Goal: Task Accomplishment & Management: Manage account settings

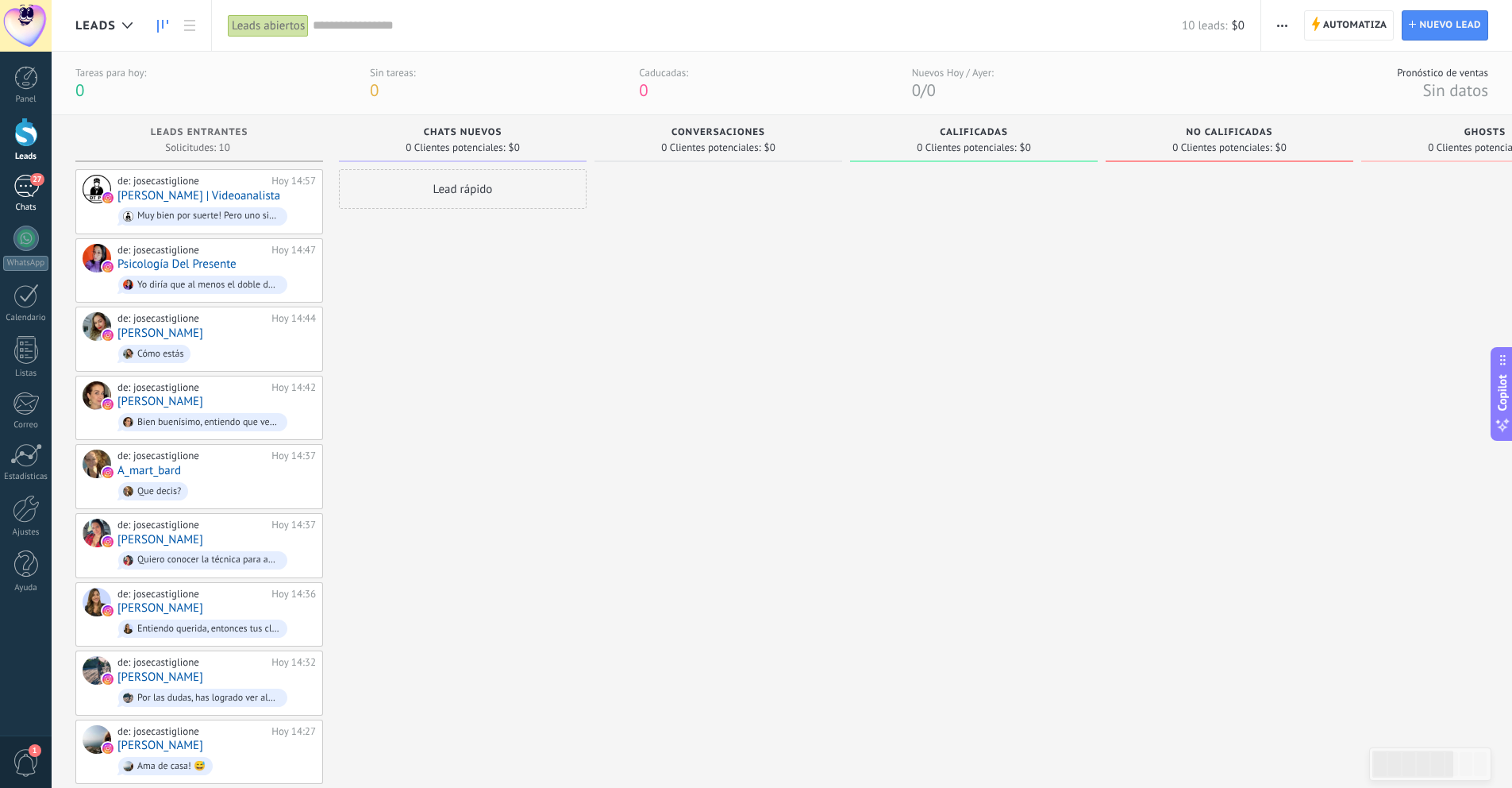
click at [33, 187] on div "27" at bounding box center [26, 186] width 25 height 23
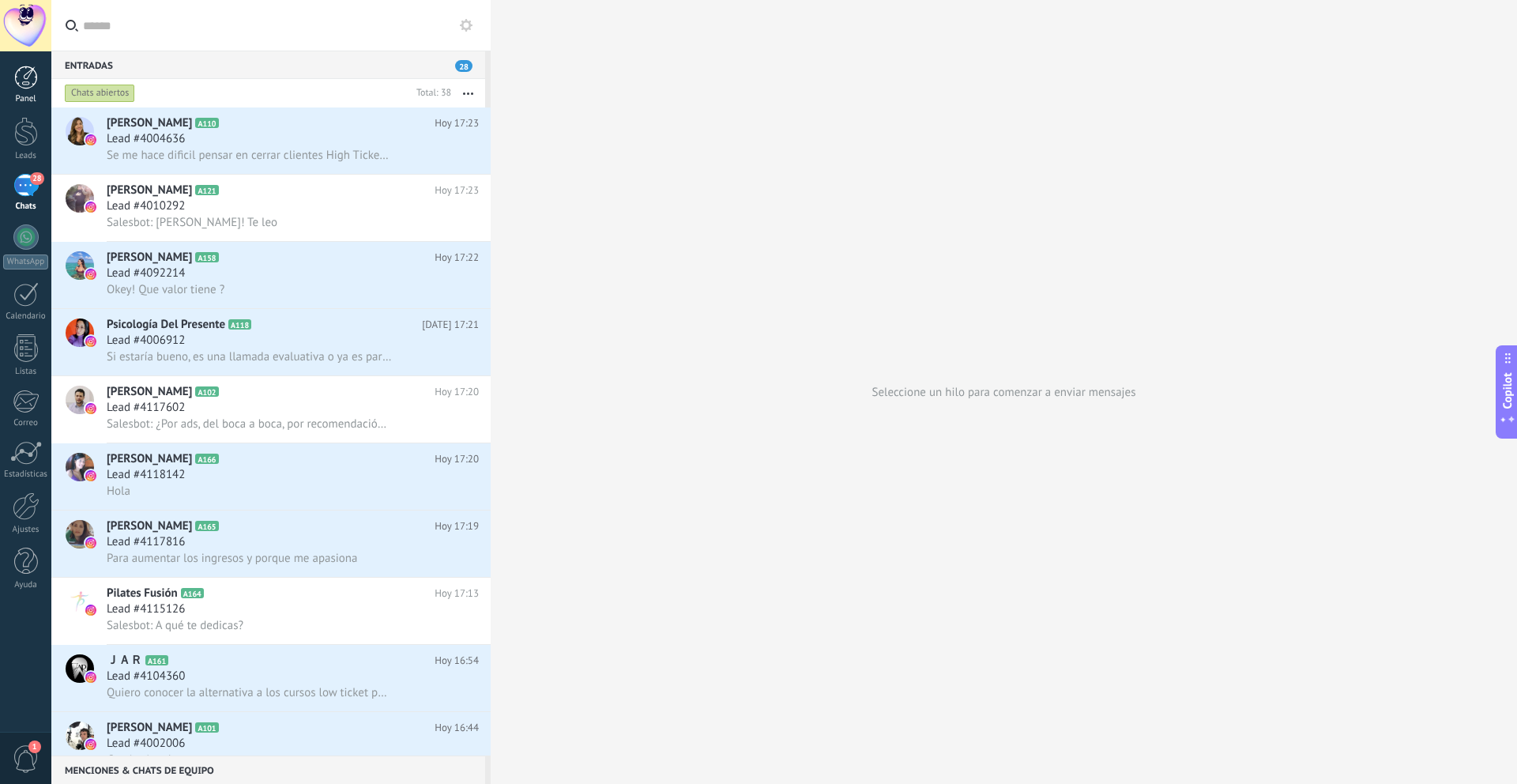
click at [21, 84] on div at bounding box center [26, 77] width 24 height 24
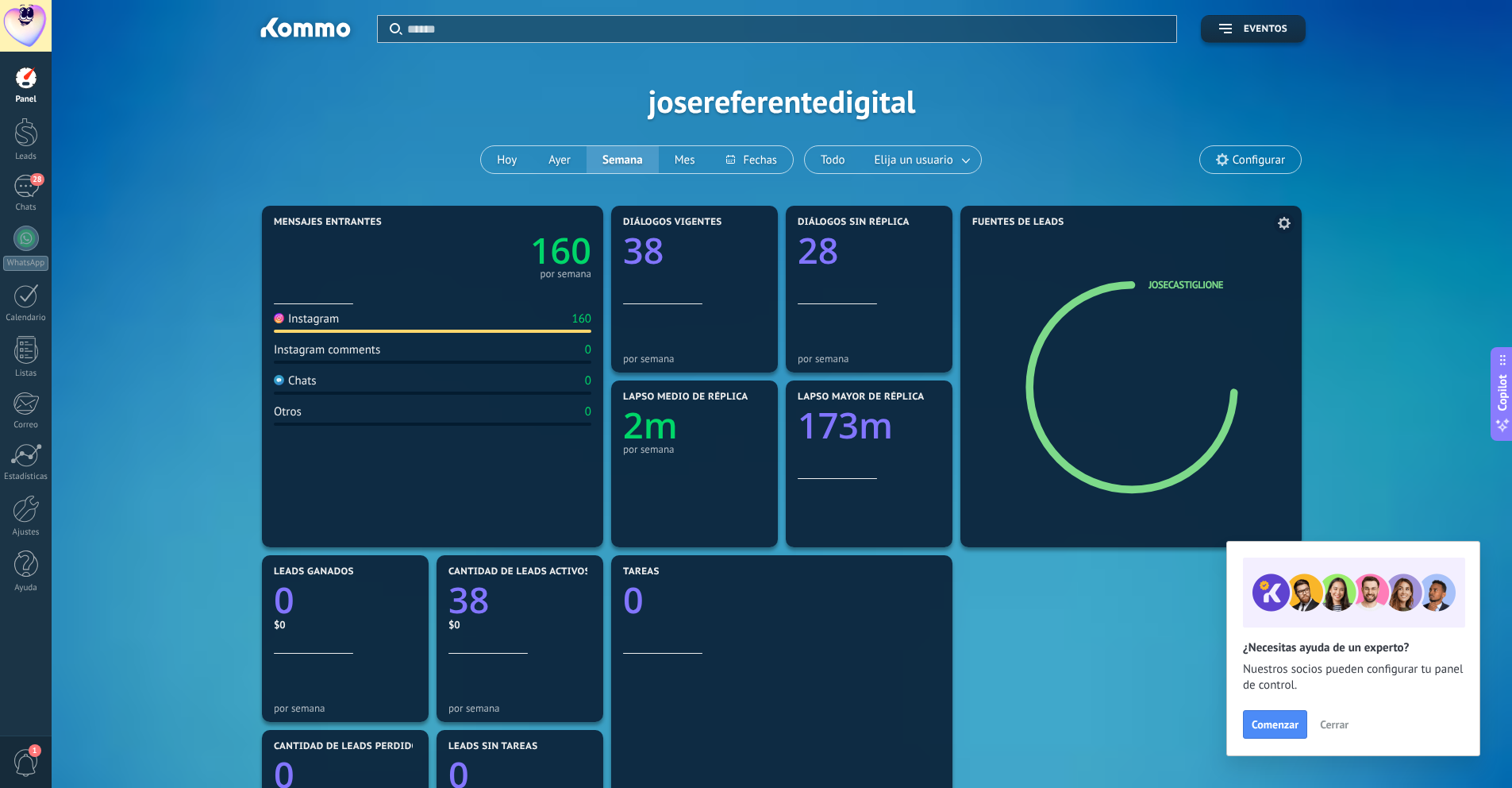
scroll to position [255, 0]
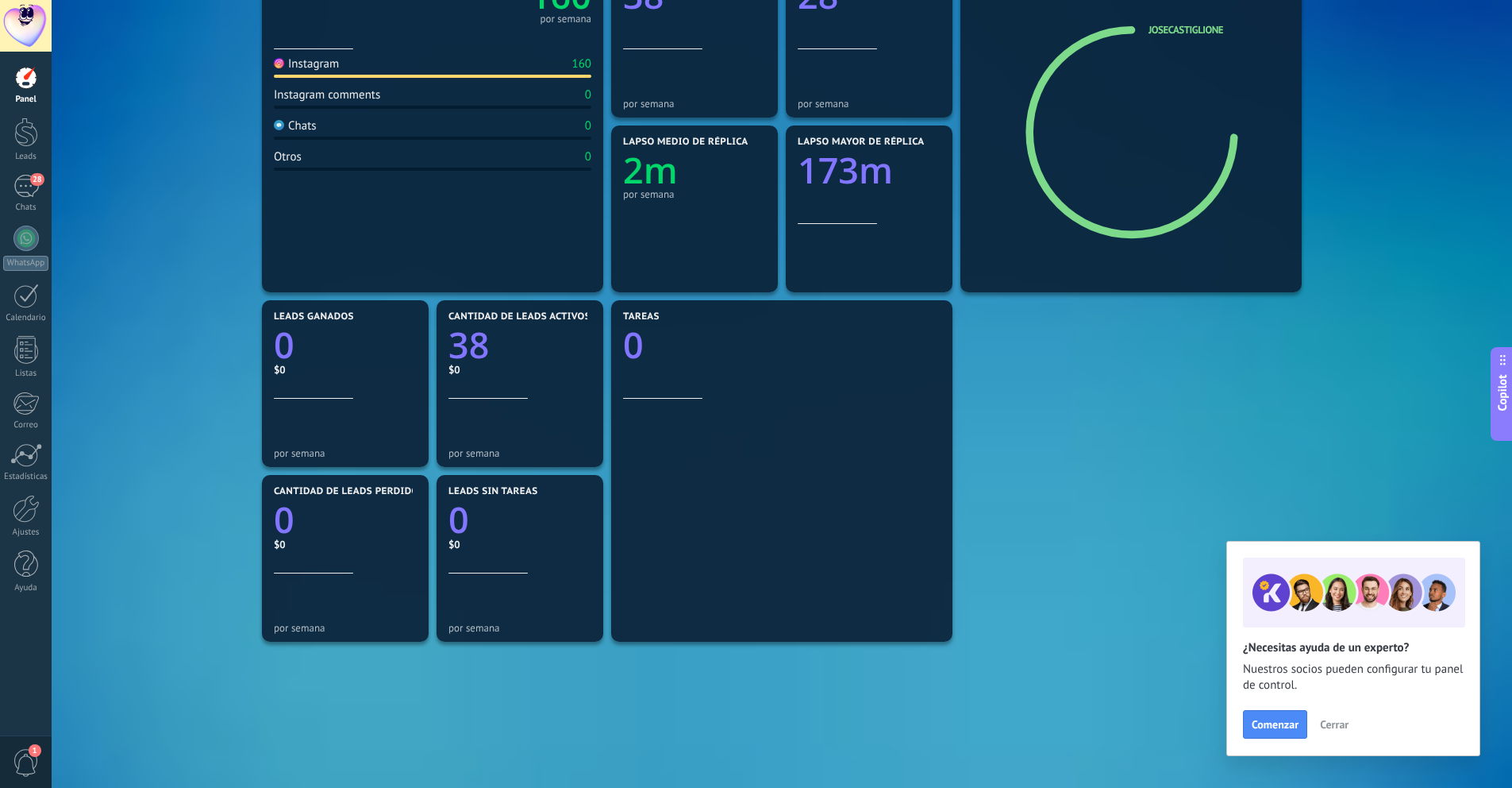
click at [1339, 728] on span "Cerrar" at bounding box center [1334, 724] width 29 height 11
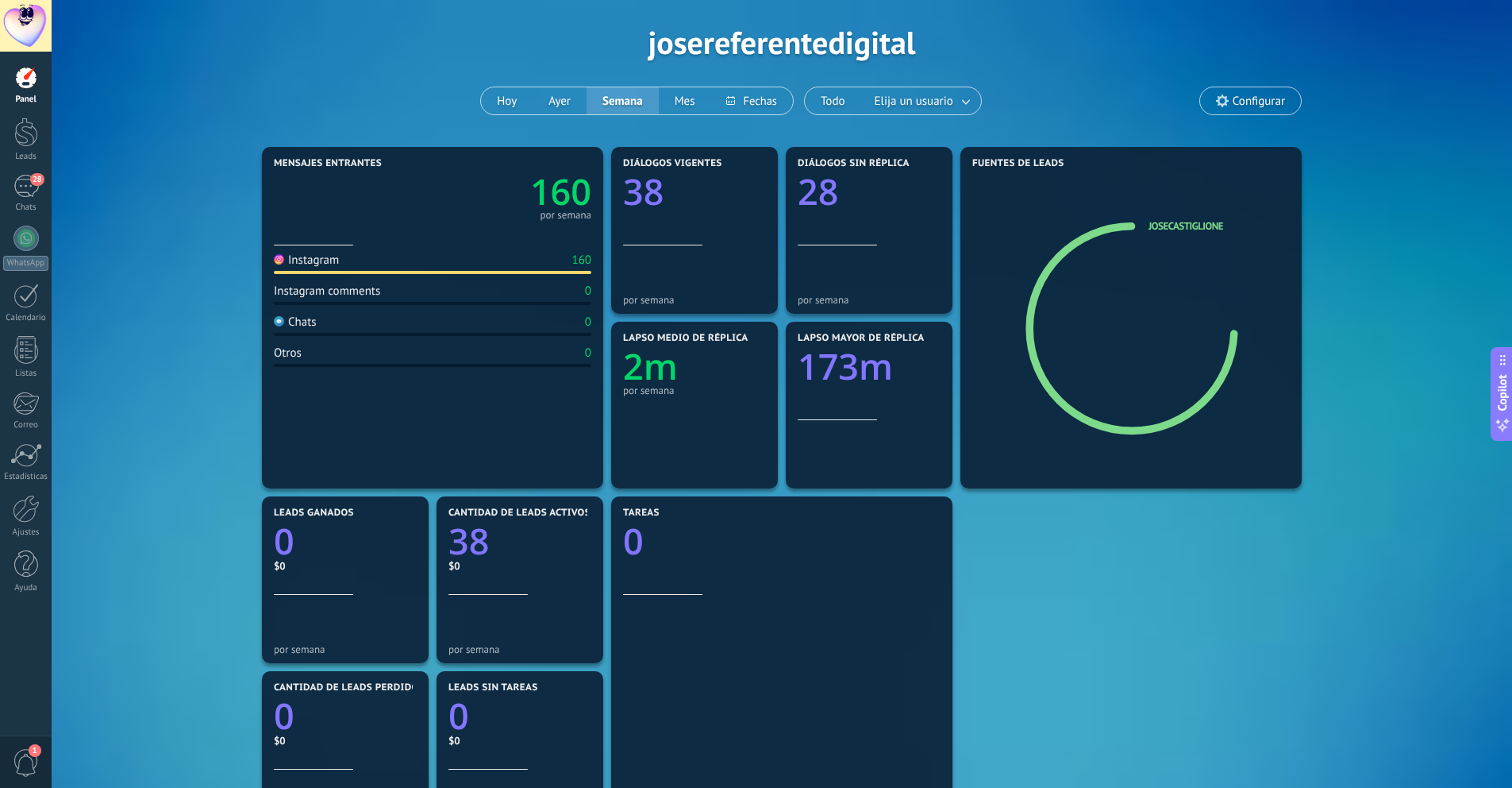
scroll to position [0, 0]
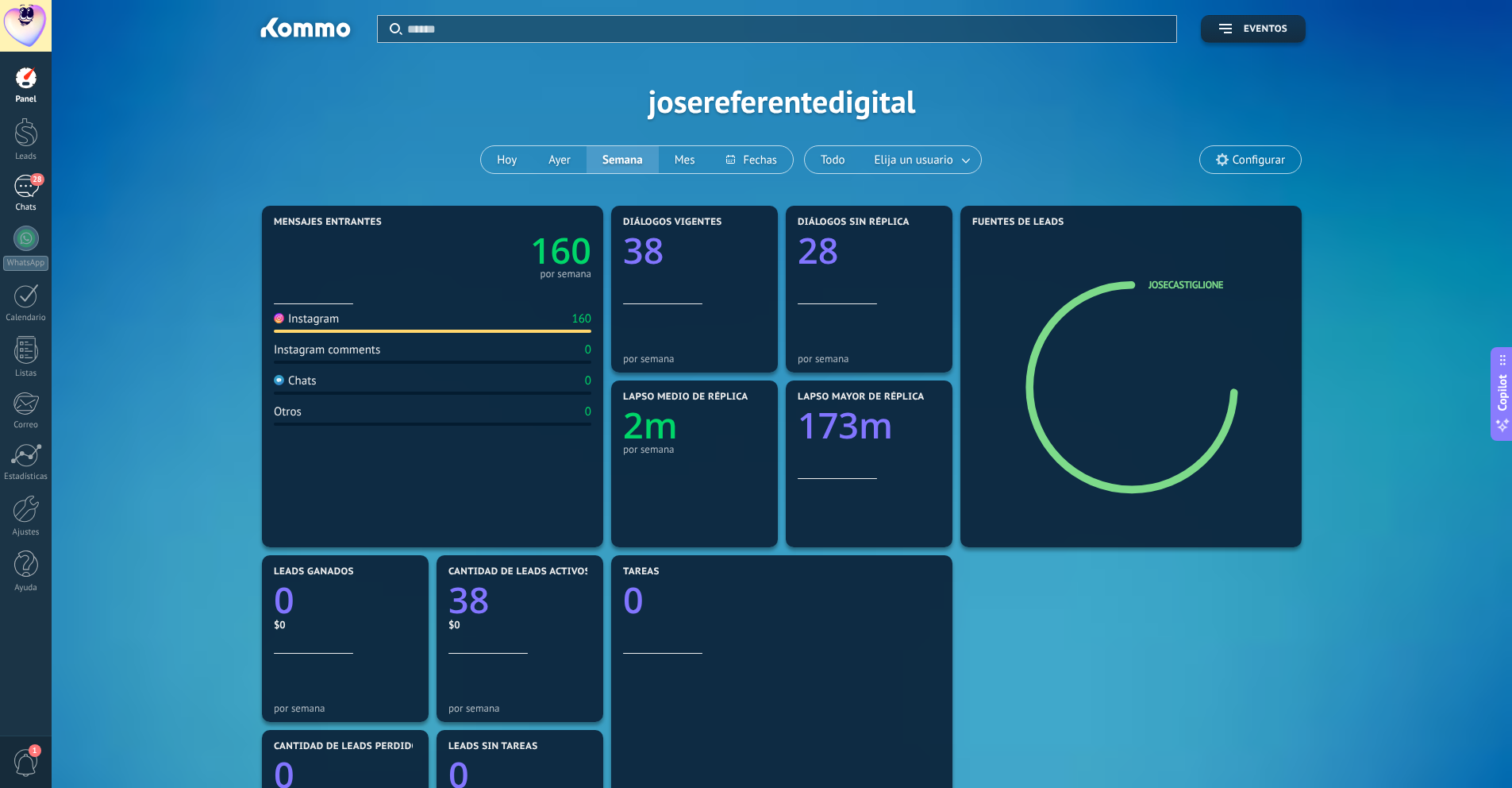
click at [22, 201] on link "28 Chats" at bounding box center [25, 193] width 51 height 38
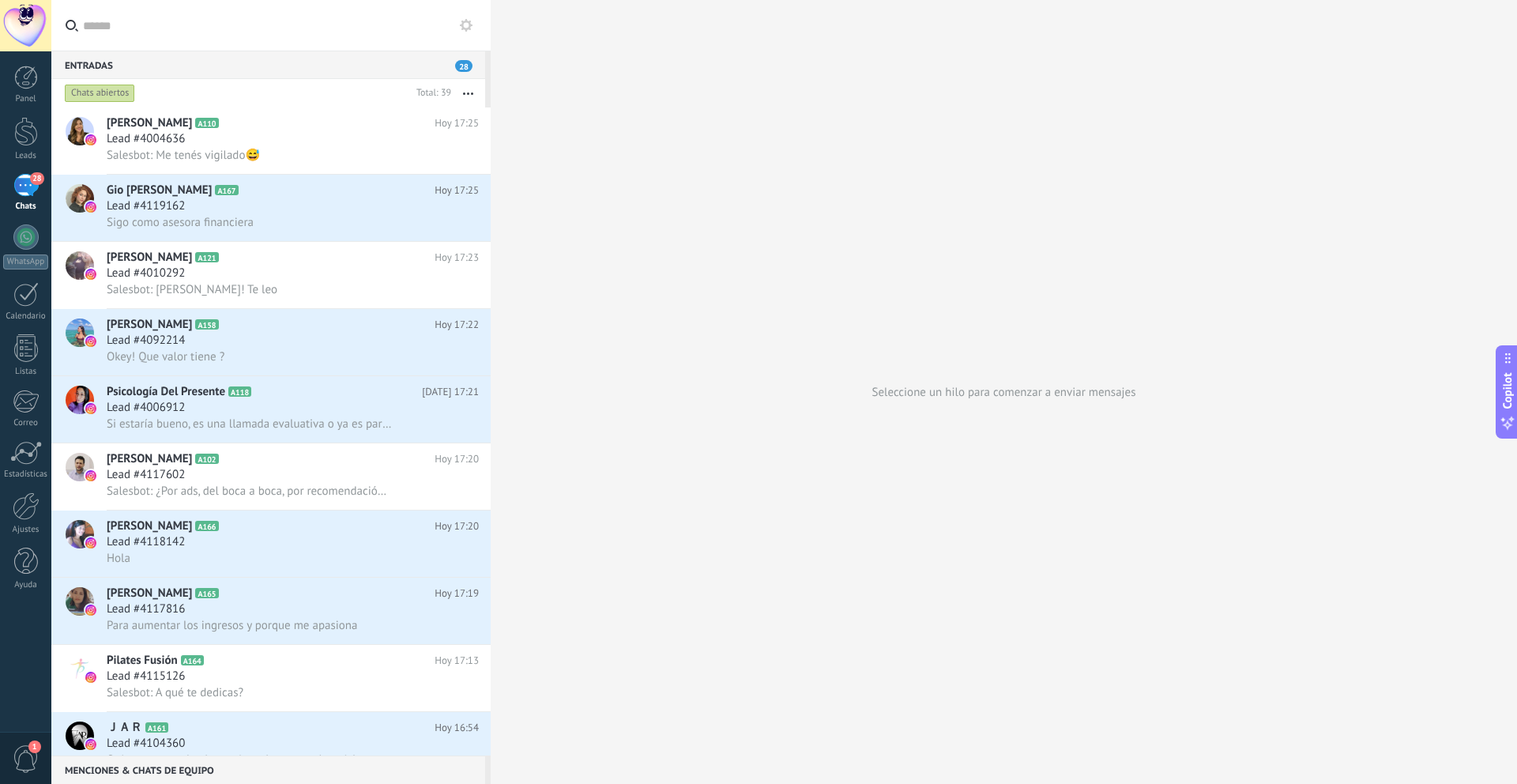
click at [31, 174] on span "28" at bounding box center [36, 178] width 14 height 13
click at [21, 131] on div at bounding box center [26, 131] width 24 height 29
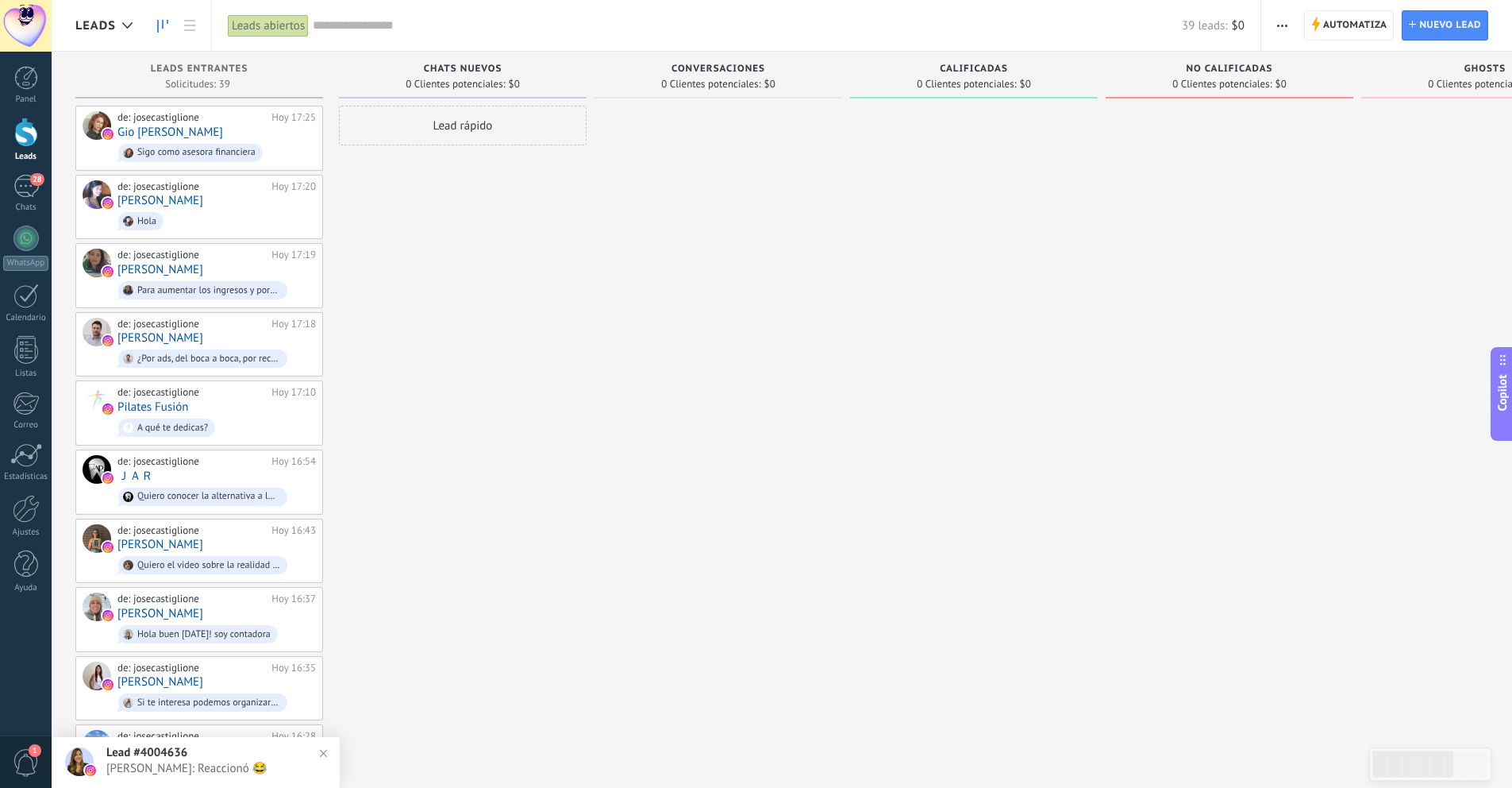
click at [490, 79] on span "0 Clientes potenciales:" at bounding box center [455, 84] width 99 height 10
click at [223, 64] on span "Leads Entrantes" at bounding box center [200, 69] width 98 height 11
click at [474, 79] on span "0 Clientes potenciales:" at bounding box center [455, 84] width 99 height 10
click at [628, 132] on div at bounding box center [719, 791] width 248 height 1371
click at [490, 79] on span "0 Clientes potenciales:" at bounding box center [455, 84] width 99 height 10
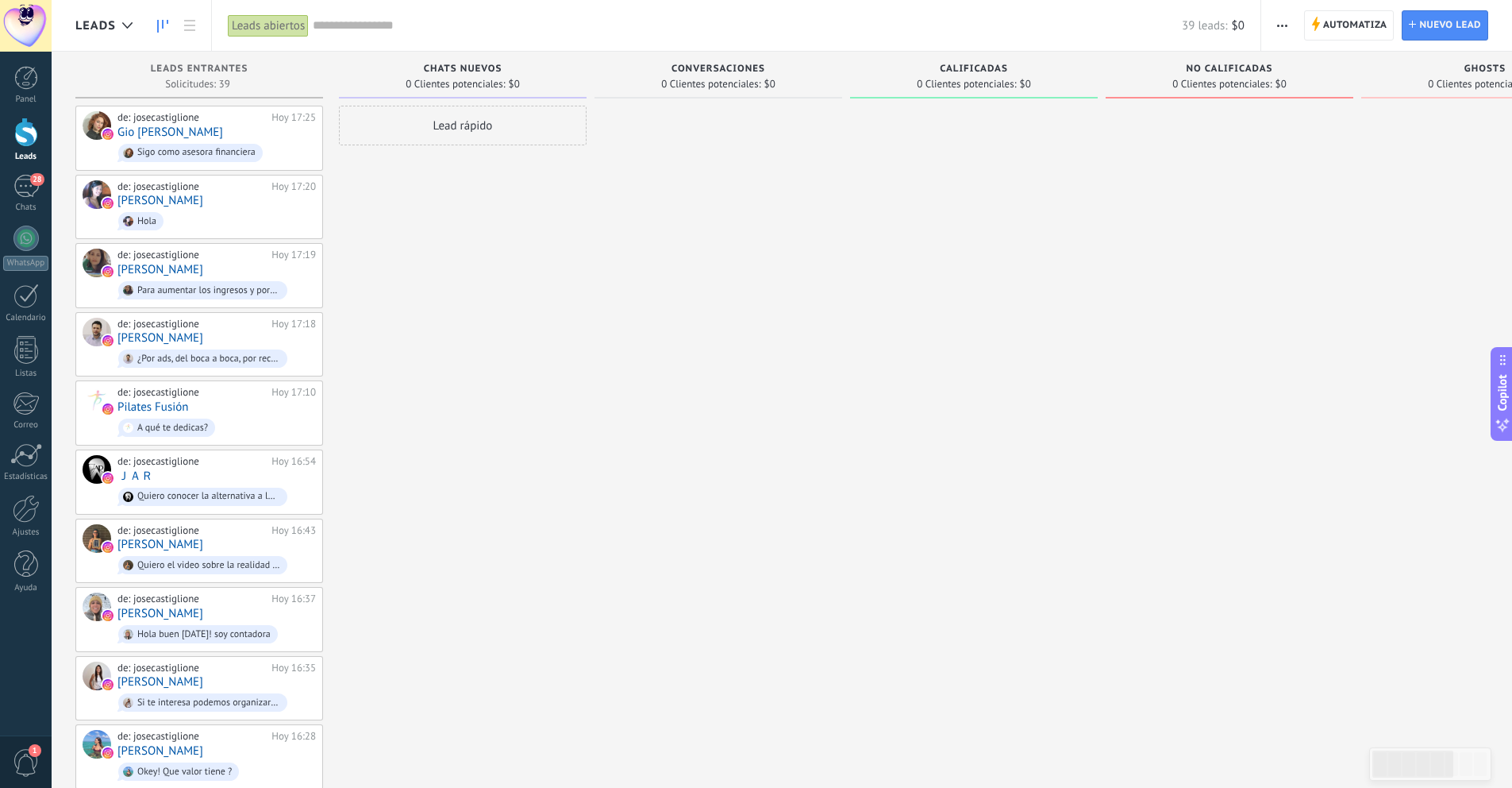
click at [663, 81] on span "0 Clientes potenciales:" at bounding box center [711, 84] width 99 height 10
click at [728, 74] on span "Conversaciones" at bounding box center [718, 69] width 94 height 11
click at [1009, 110] on div at bounding box center [974, 791] width 248 height 1371
click at [1152, 72] on div "No Calificadas" at bounding box center [1229, 70] width 232 height 14
click at [971, 81] on span "0 Clientes potenciales:" at bounding box center [966, 84] width 99 height 10
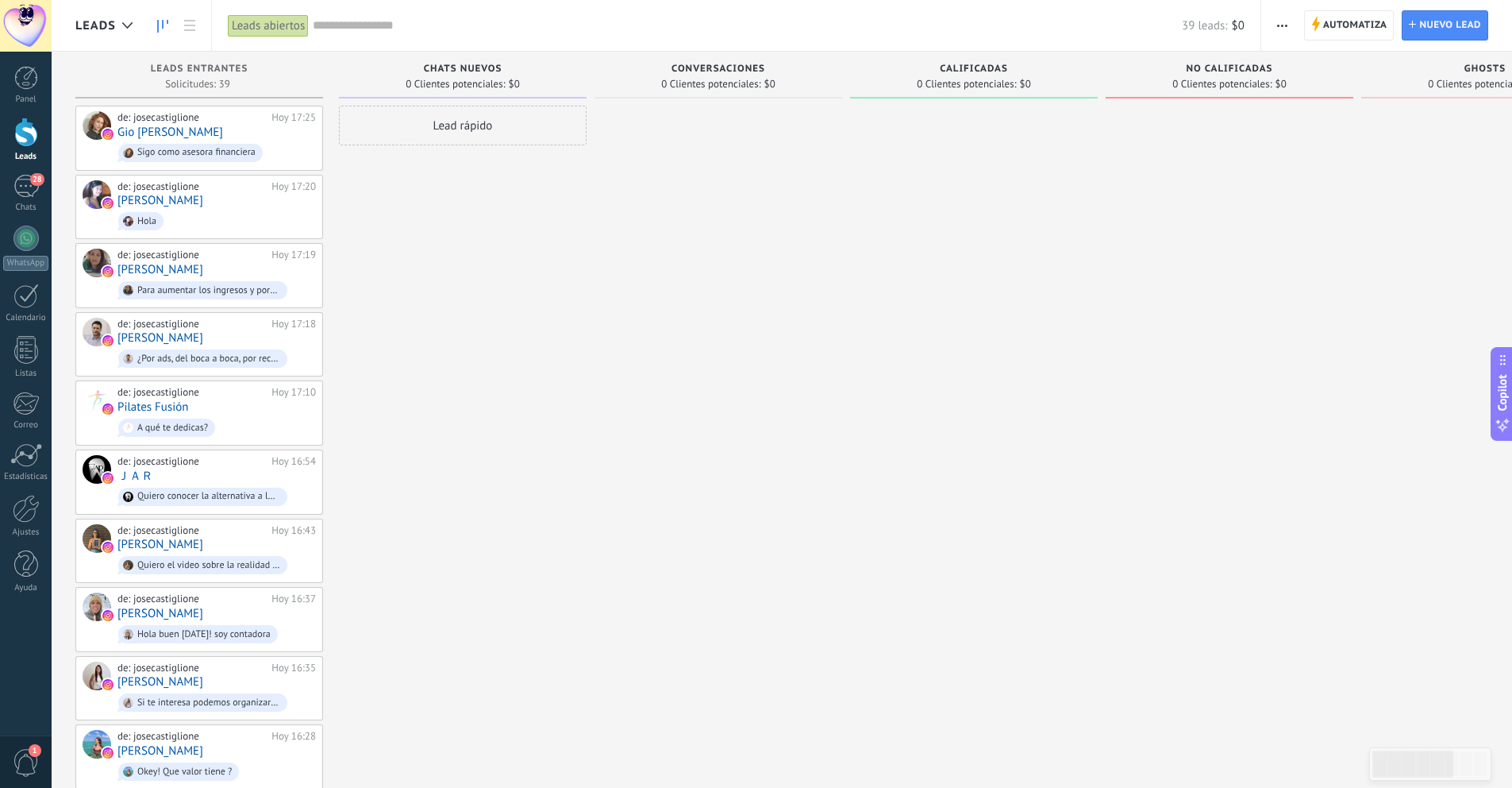
click at [889, 220] on div at bounding box center [974, 791] width 248 height 1371
click at [22, 76] on div at bounding box center [26, 77] width 24 height 24
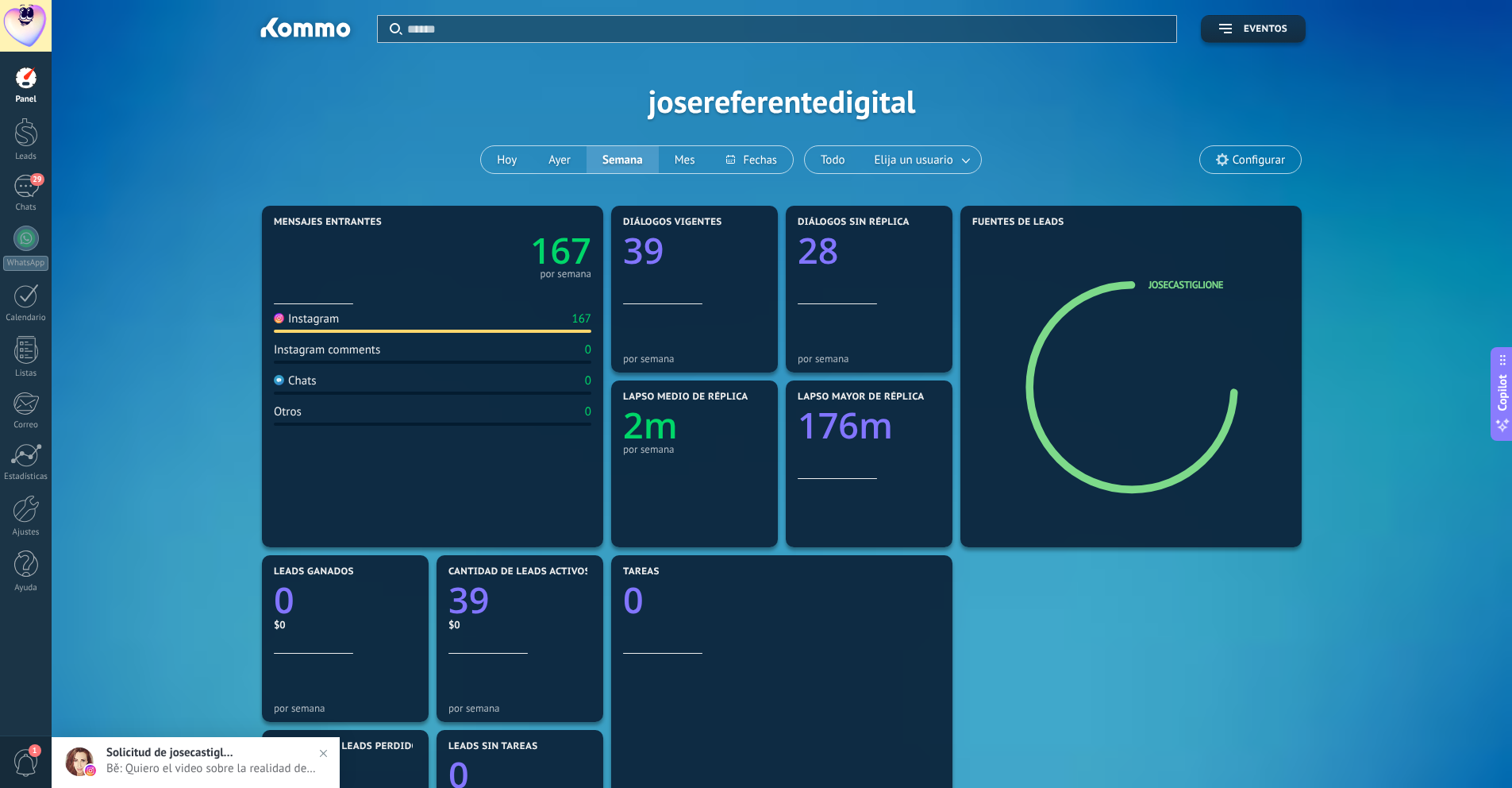
click at [321, 756] on img at bounding box center [323, 753] width 23 height 23
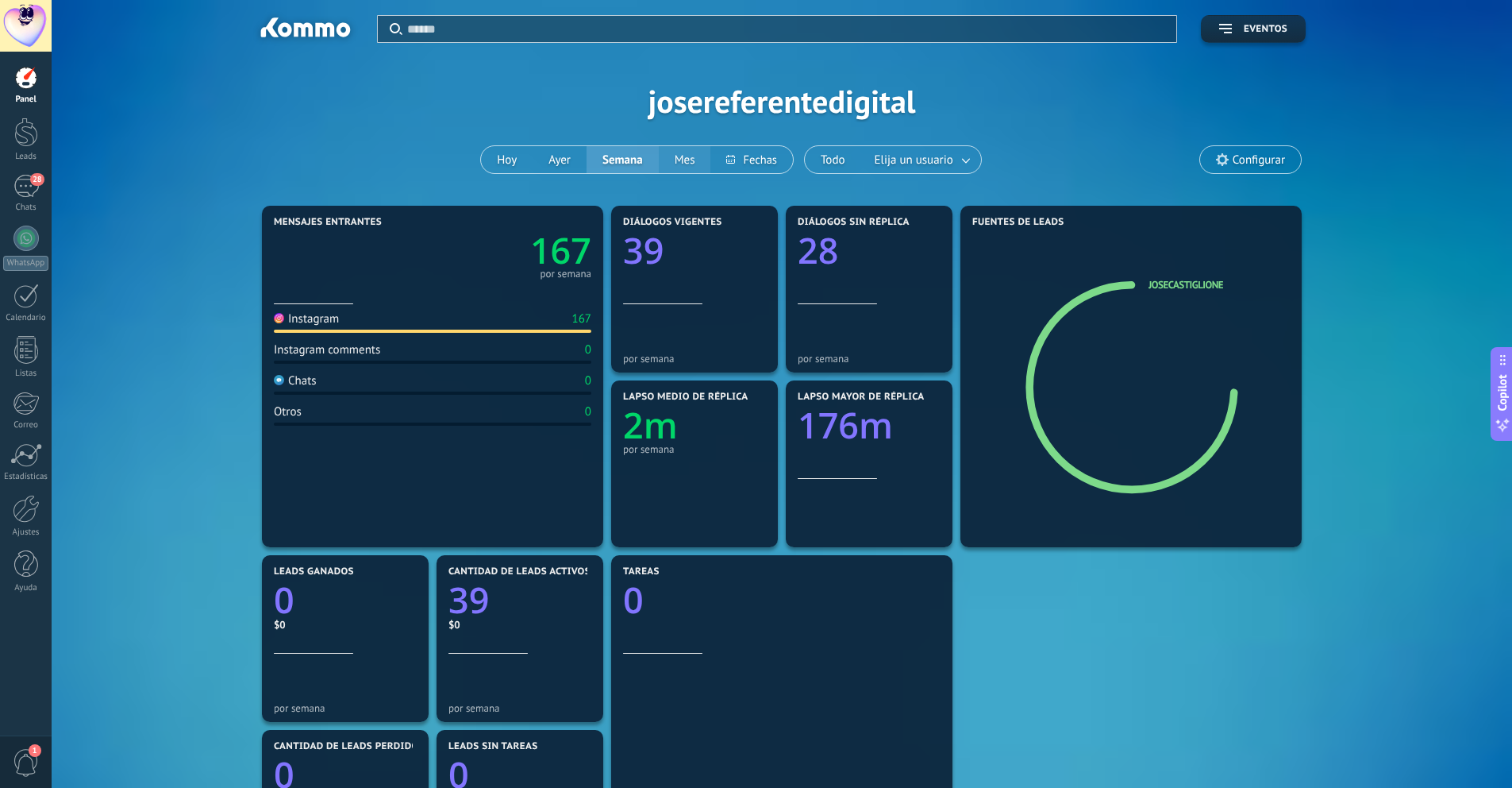
click at [674, 157] on button "Mes" at bounding box center [685, 159] width 52 height 27
click at [896, 159] on span "Elija un usuario" at bounding box center [914, 160] width 85 height 21
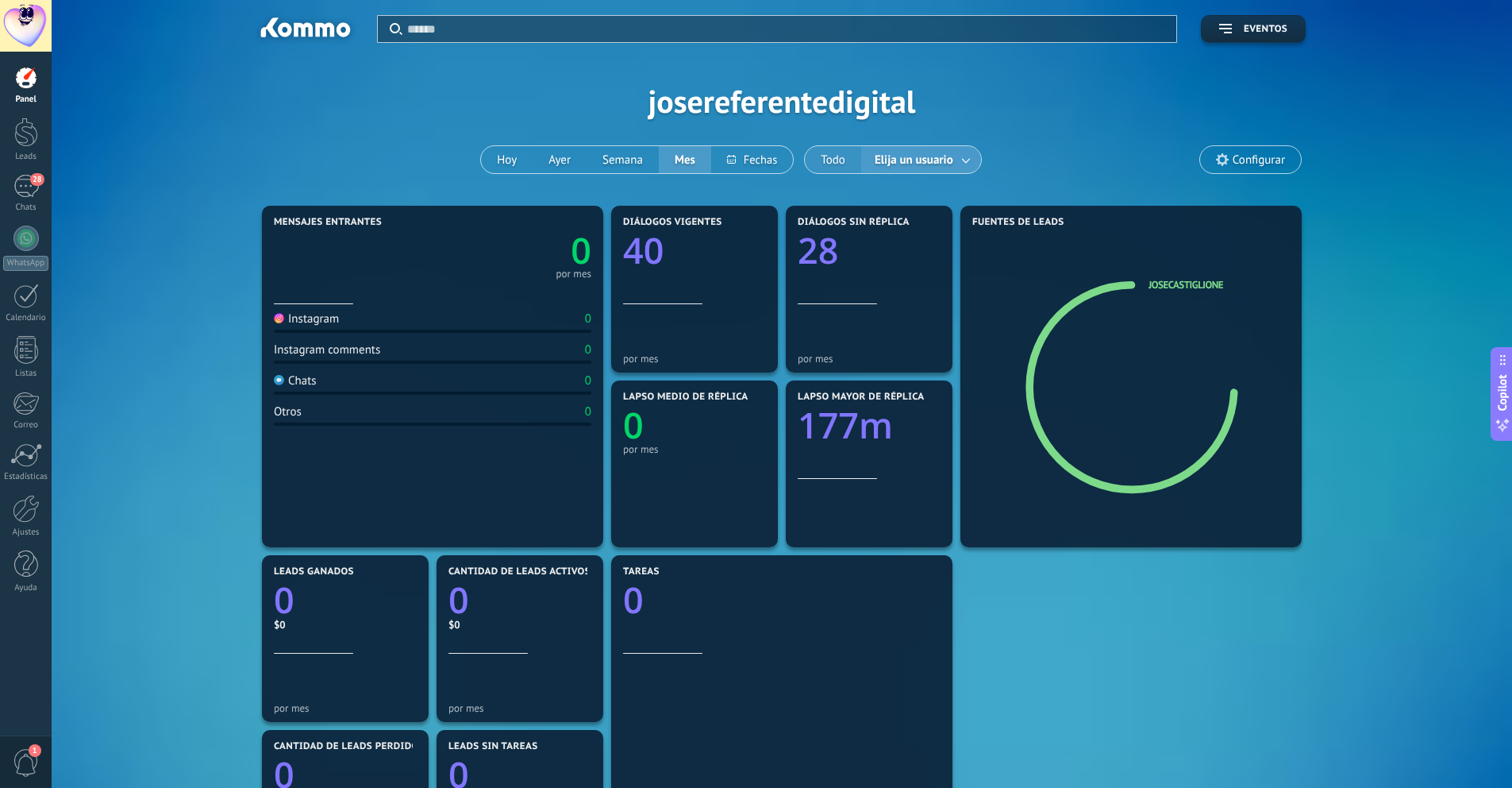
click at [825, 165] on button "Todo" at bounding box center [833, 159] width 56 height 27
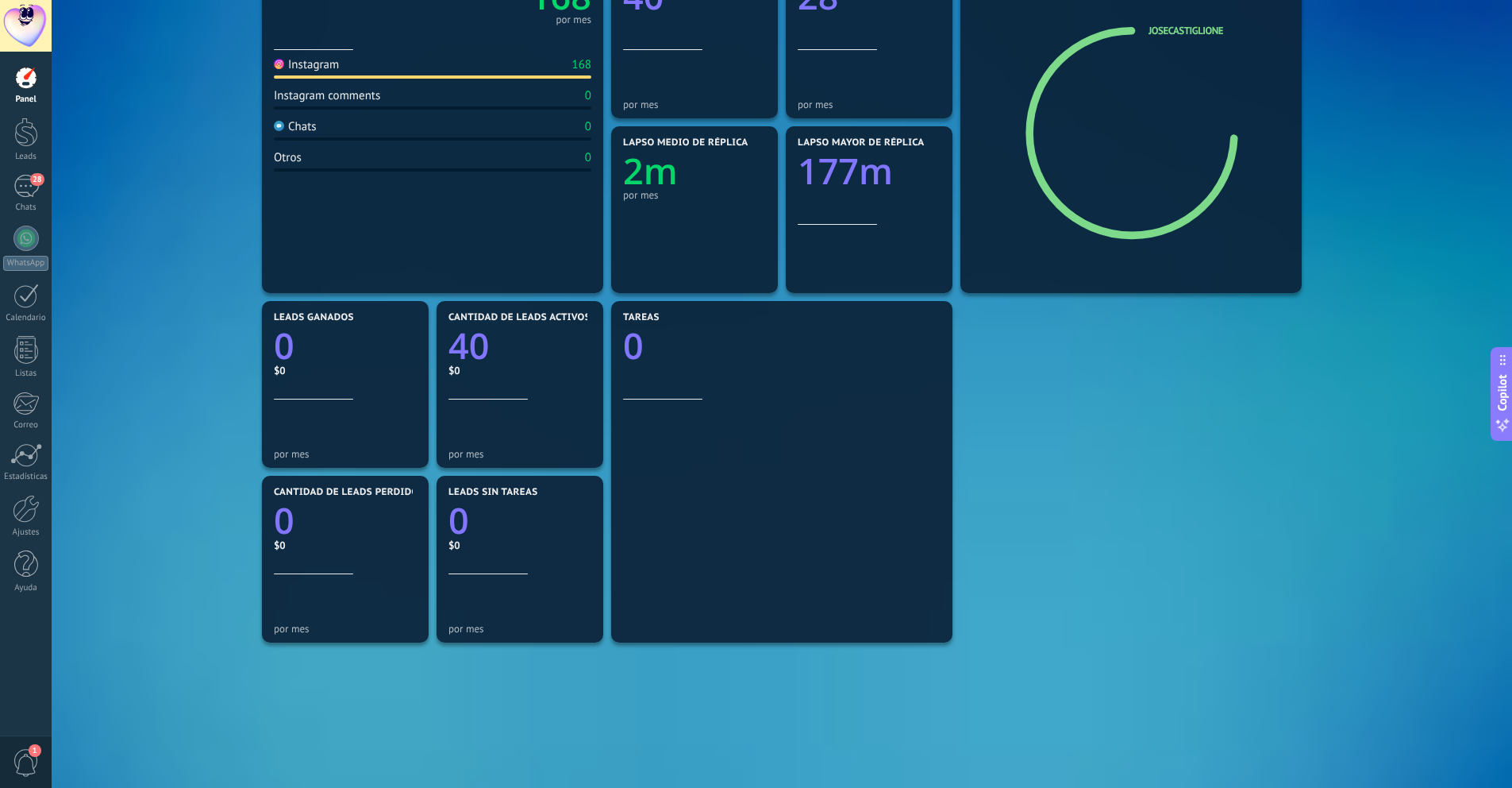
scroll to position [72, 0]
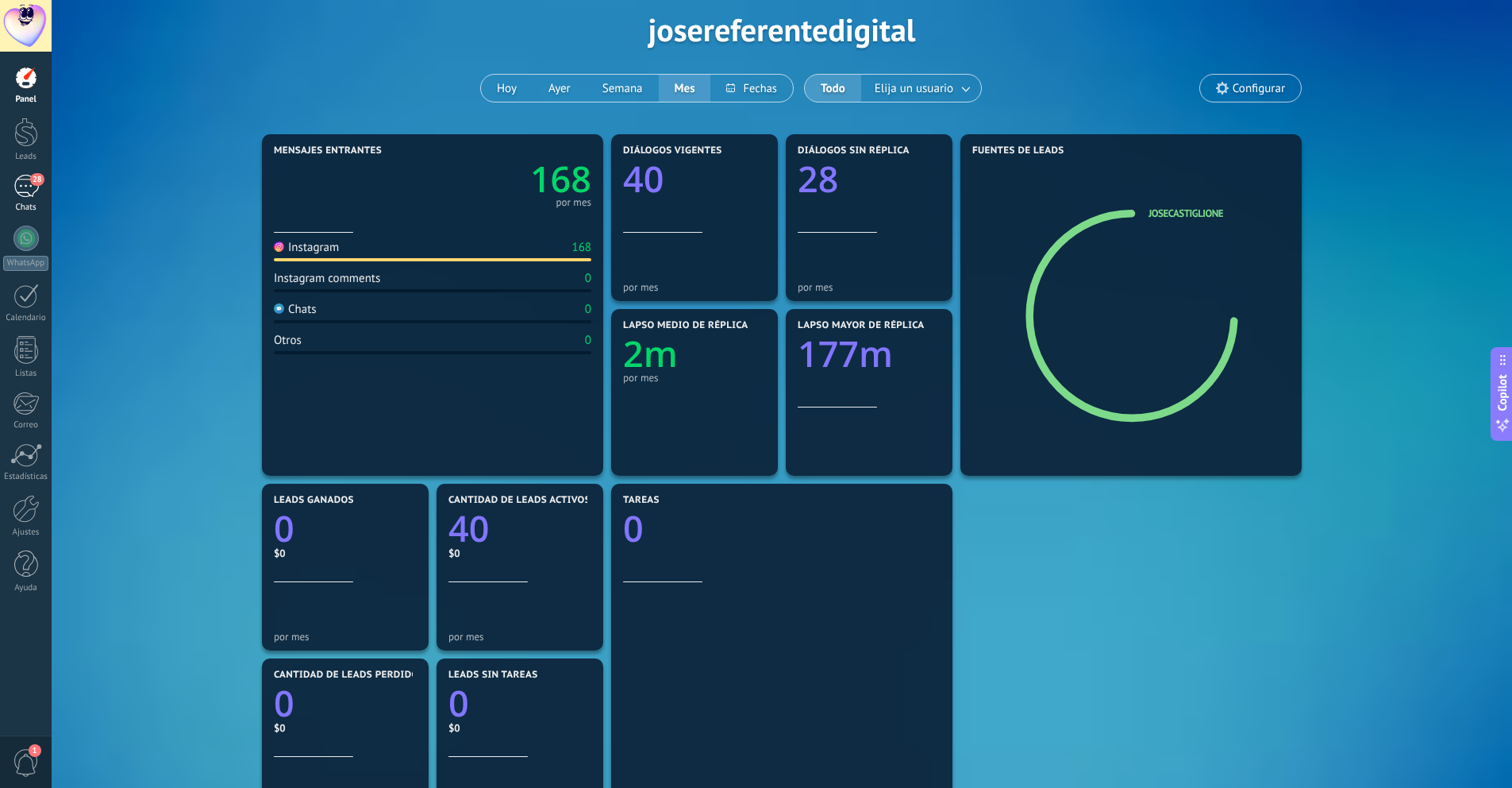
click at [34, 189] on div "28" at bounding box center [26, 186] width 25 height 23
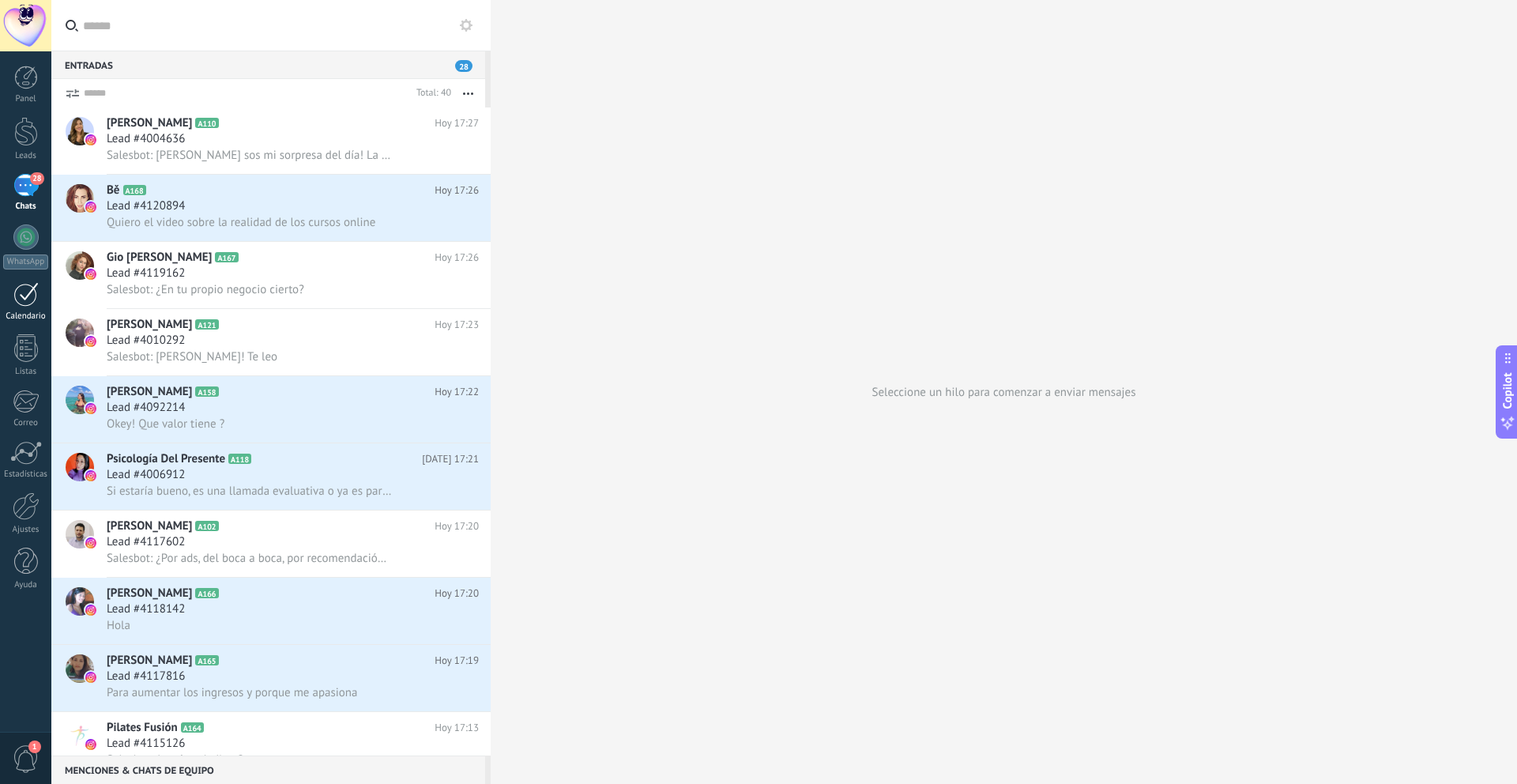
click at [27, 310] on link "Calendario" at bounding box center [25, 302] width 51 height 40
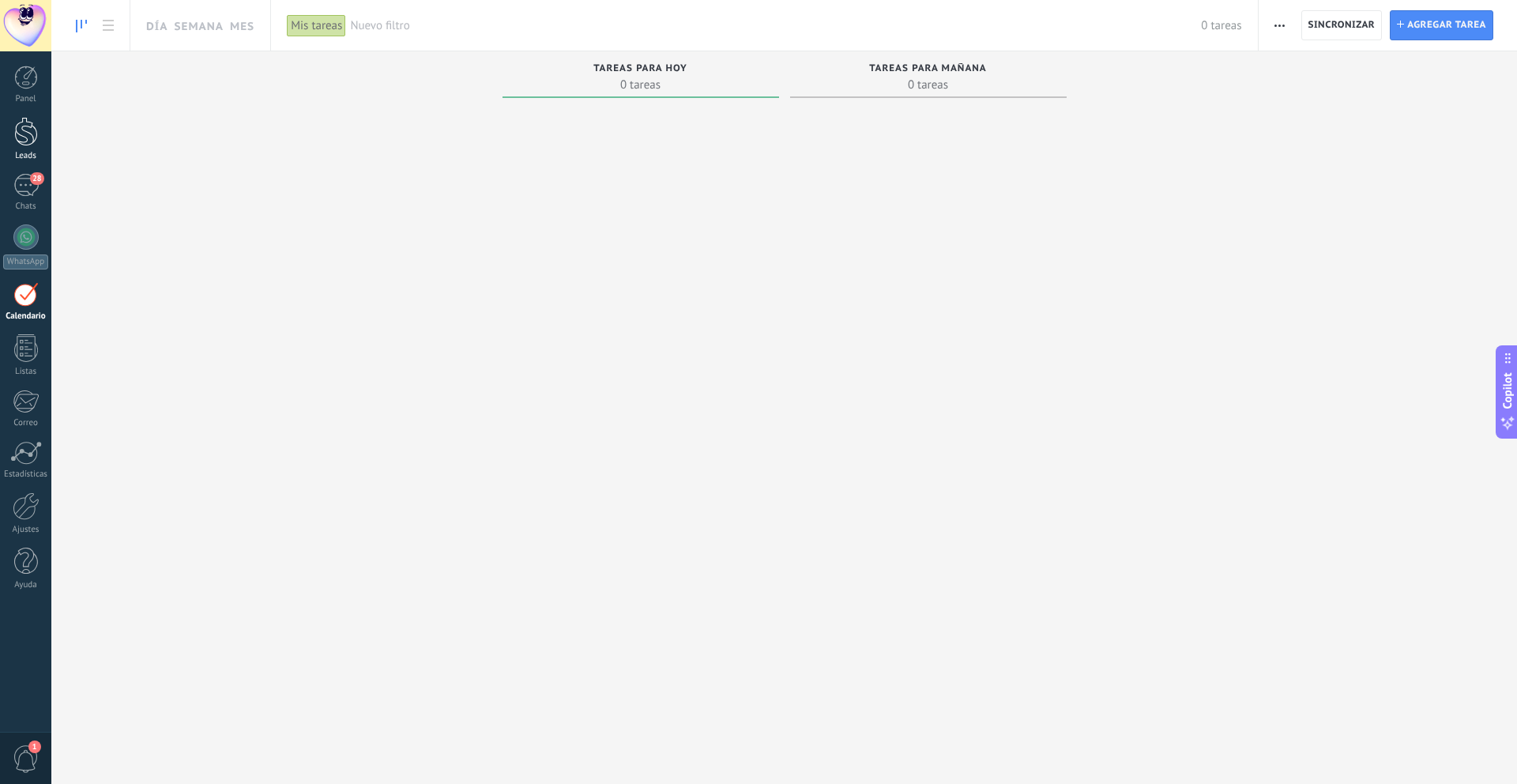
click at [21, 145] on div at bounding box center [26, 131] width 24 height 29
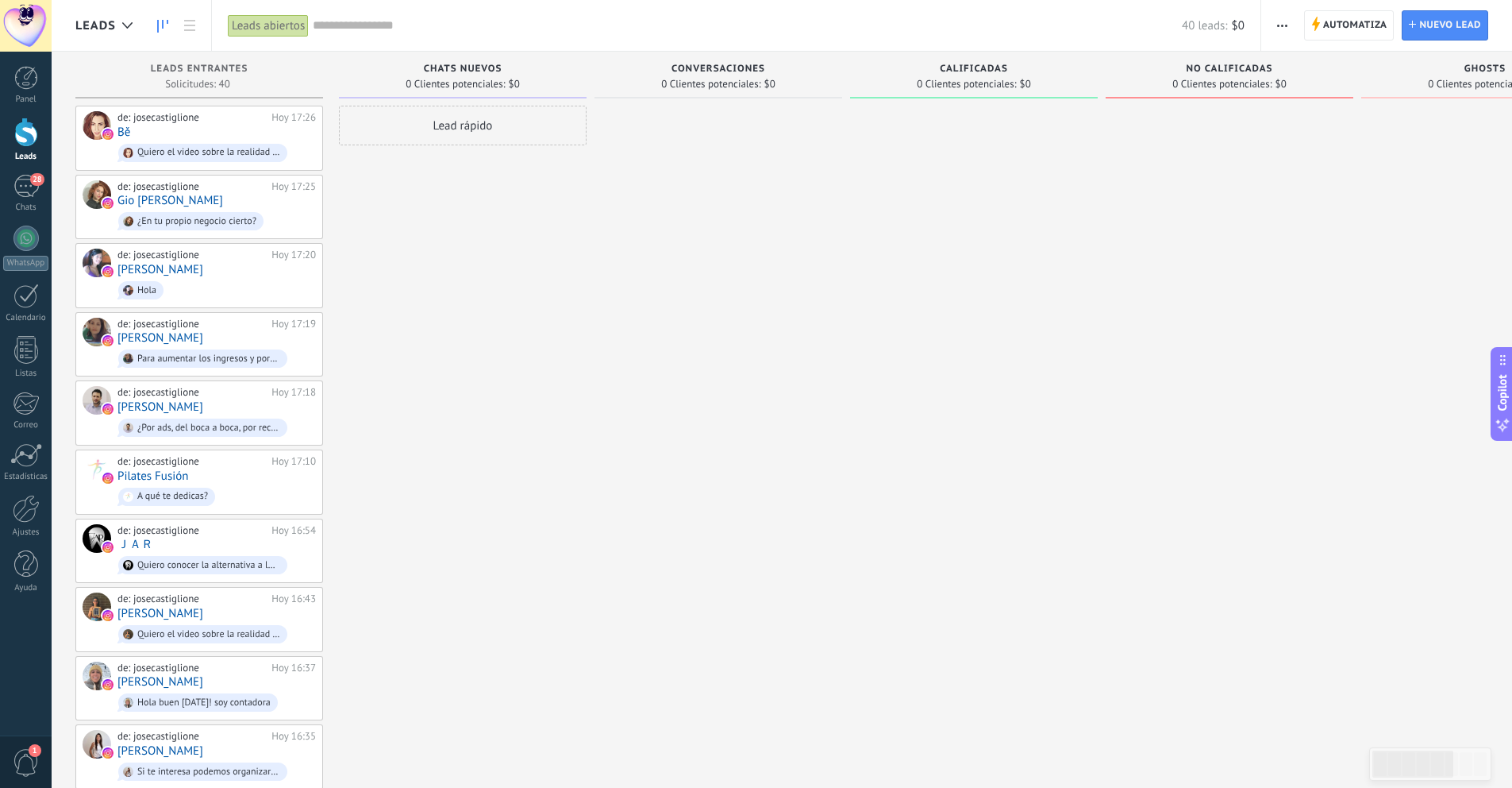
click at [31, 143] on div at bounding box center [26, 132] width 24 height 29
click at [1287, 25] on button "button" at bounding box center [1282, 25] width 23 height 30
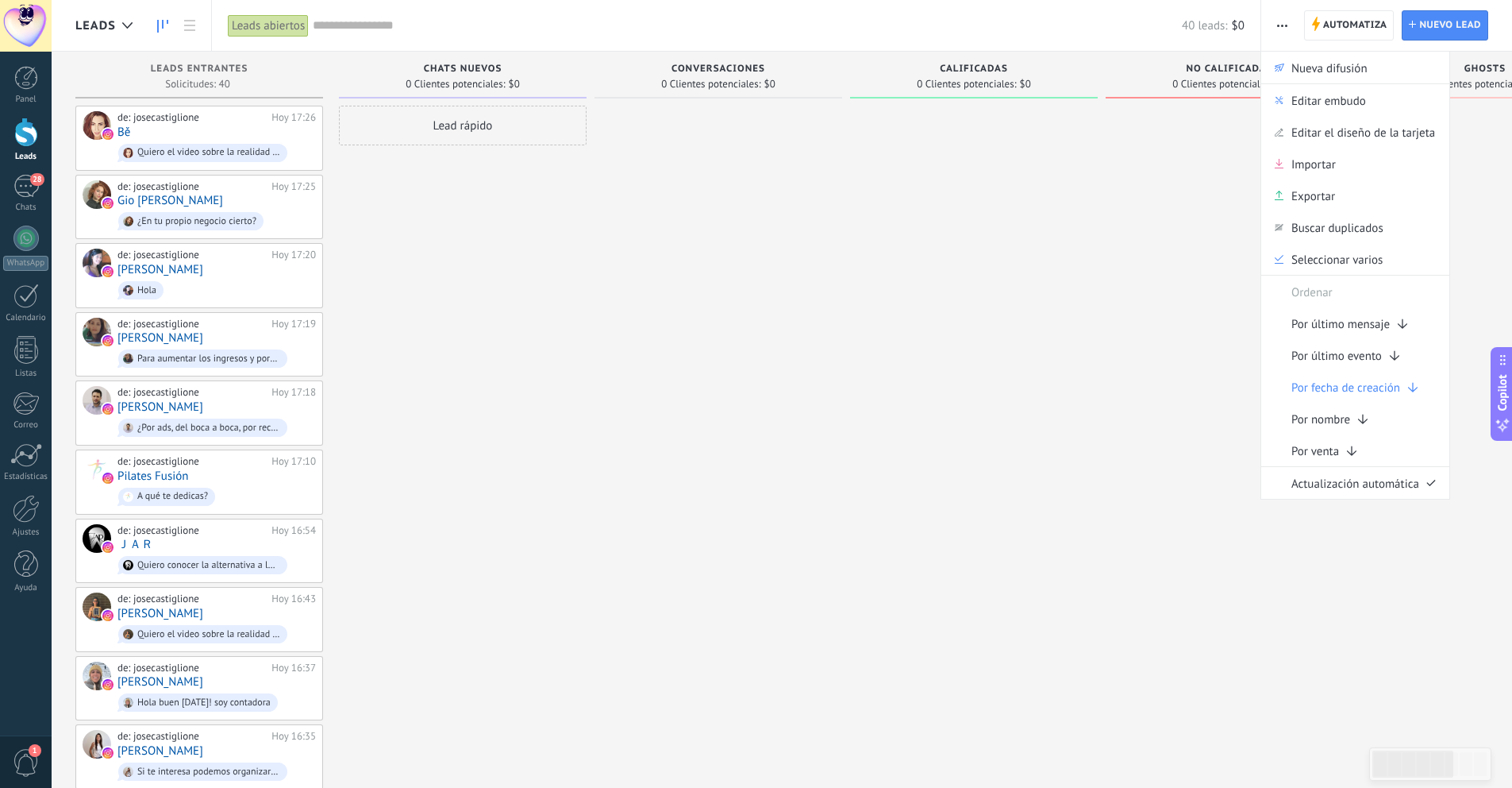
click at [1287, 25] on button "button" at bounding box center [1282, 25] width 23 height 30
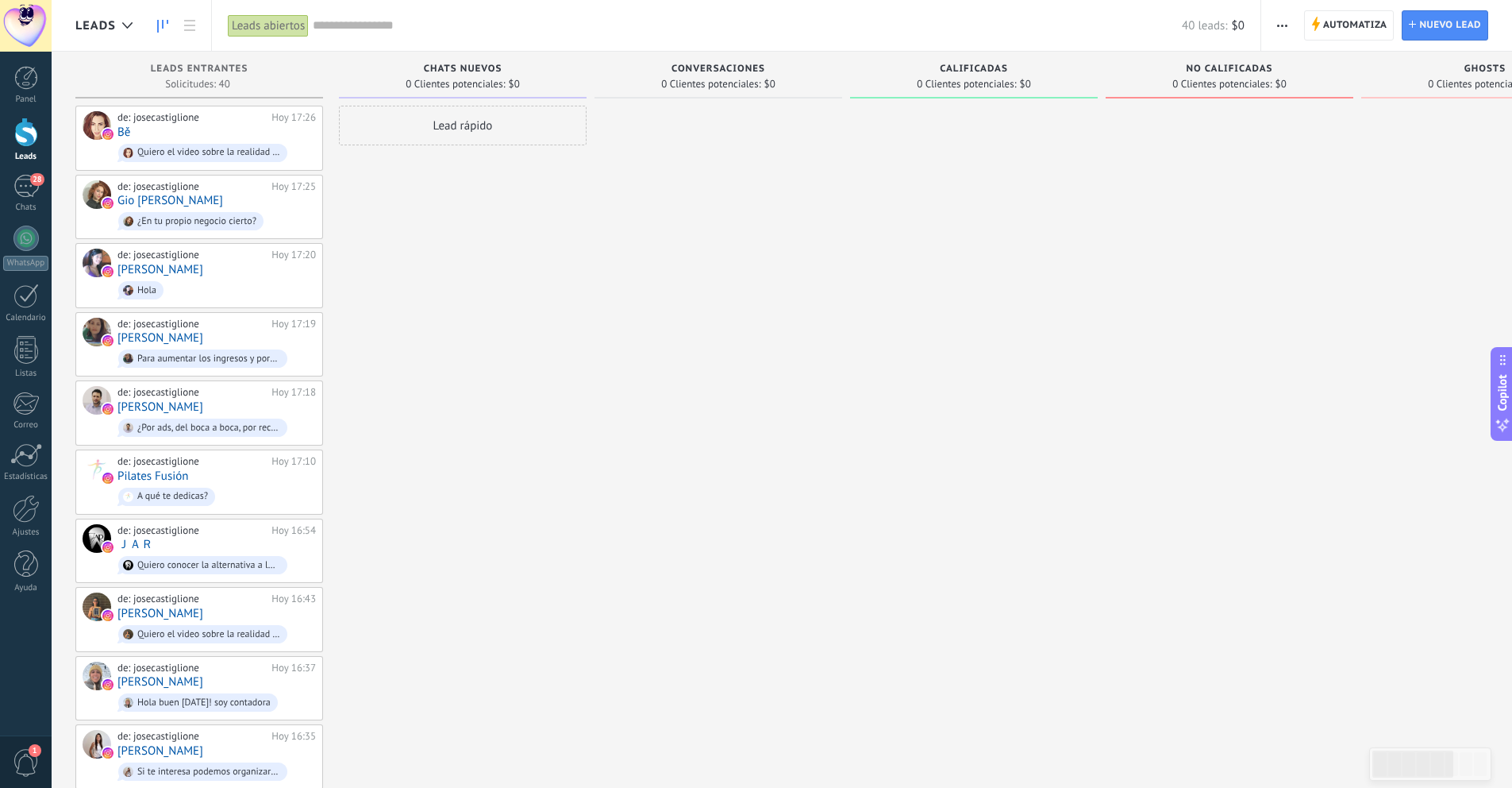
click at [29, 143] on div at bounding box center [26, 132] width 24 height 29
click at [107, 28] on span "Leads" at bounding box center [96, 25] width 41 height 15
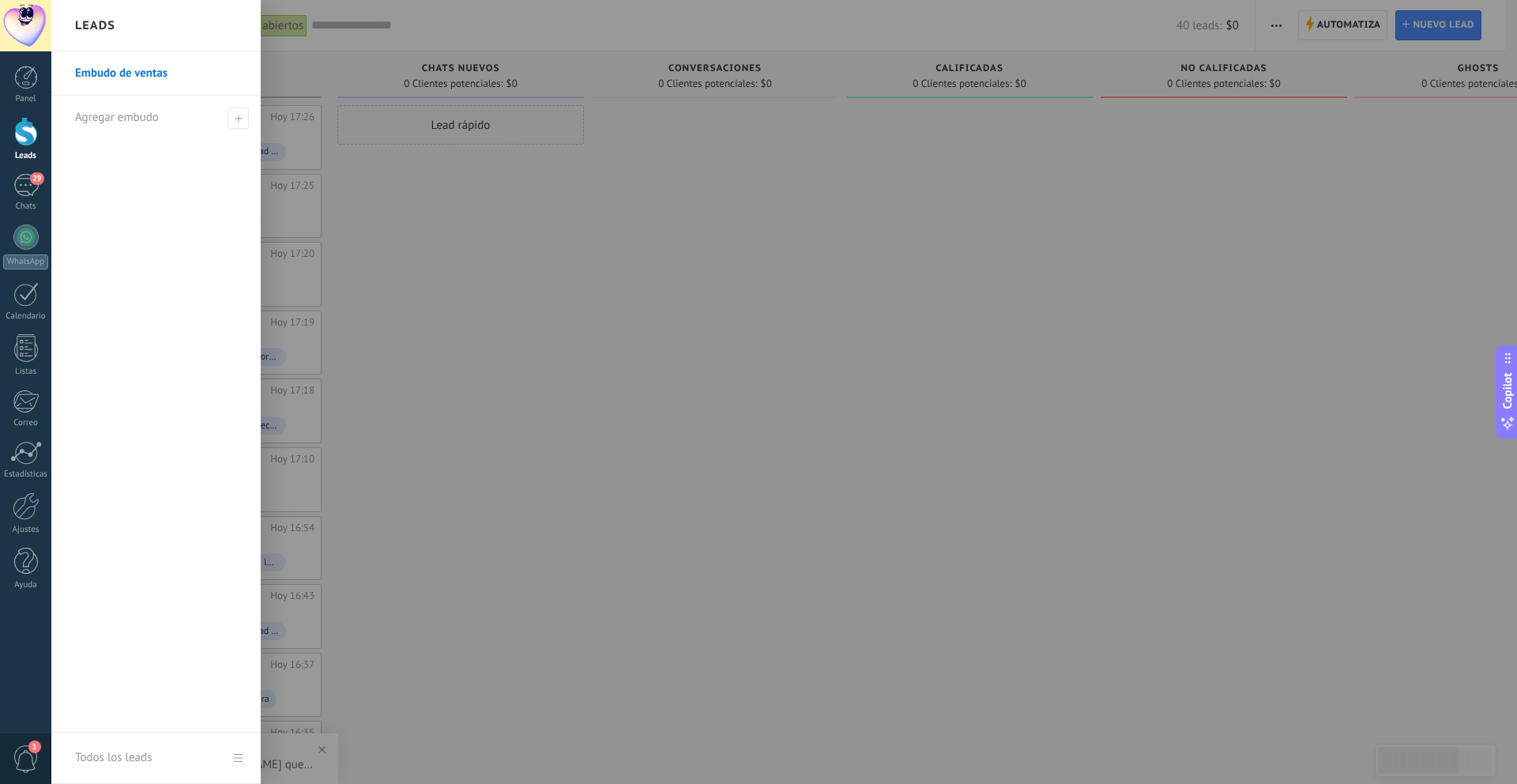
click at [105, 36] on h2 "Leads" at bounding box center [96, 25] width 41 height 49
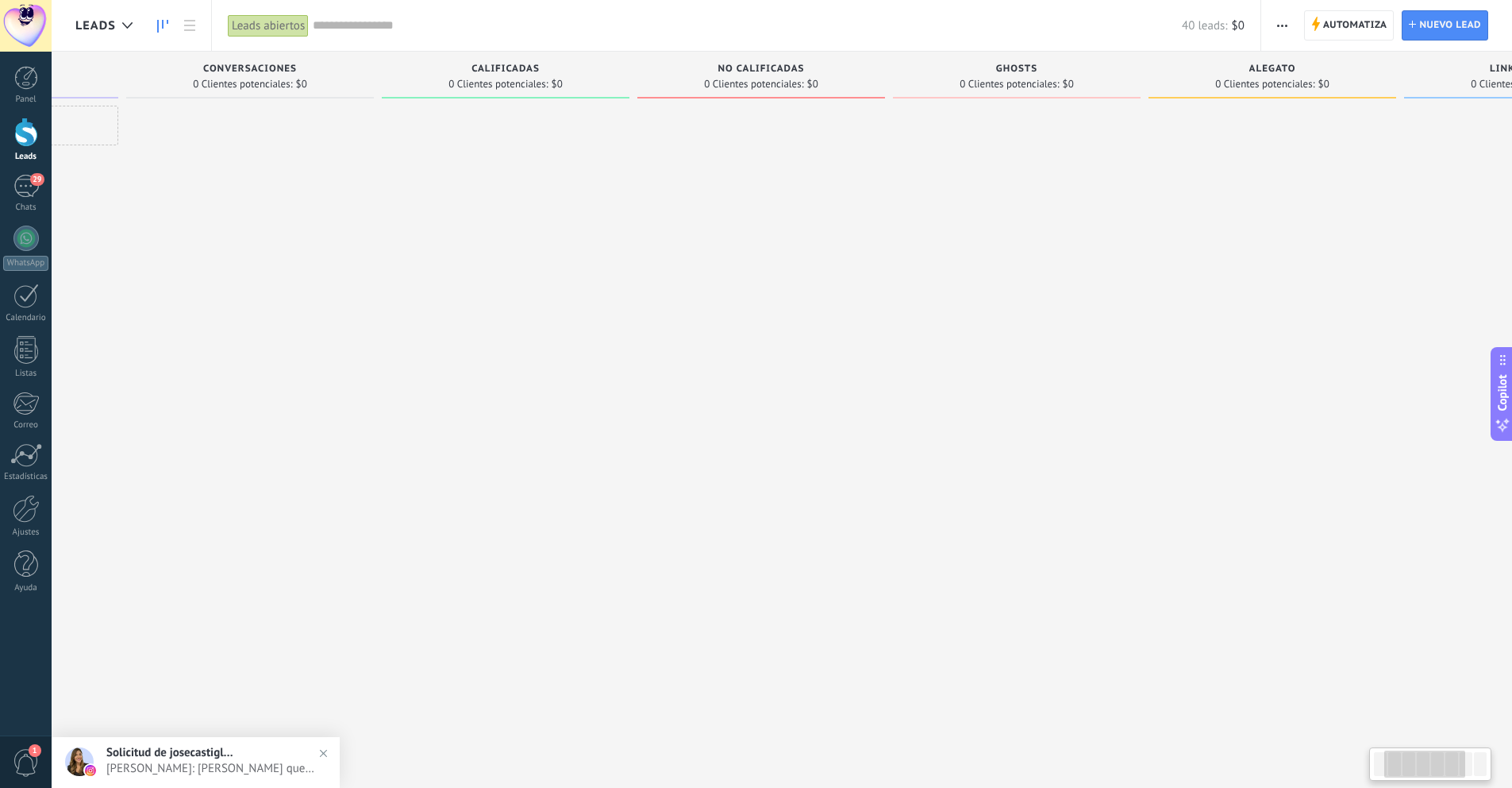
scroll to position [0, 632]
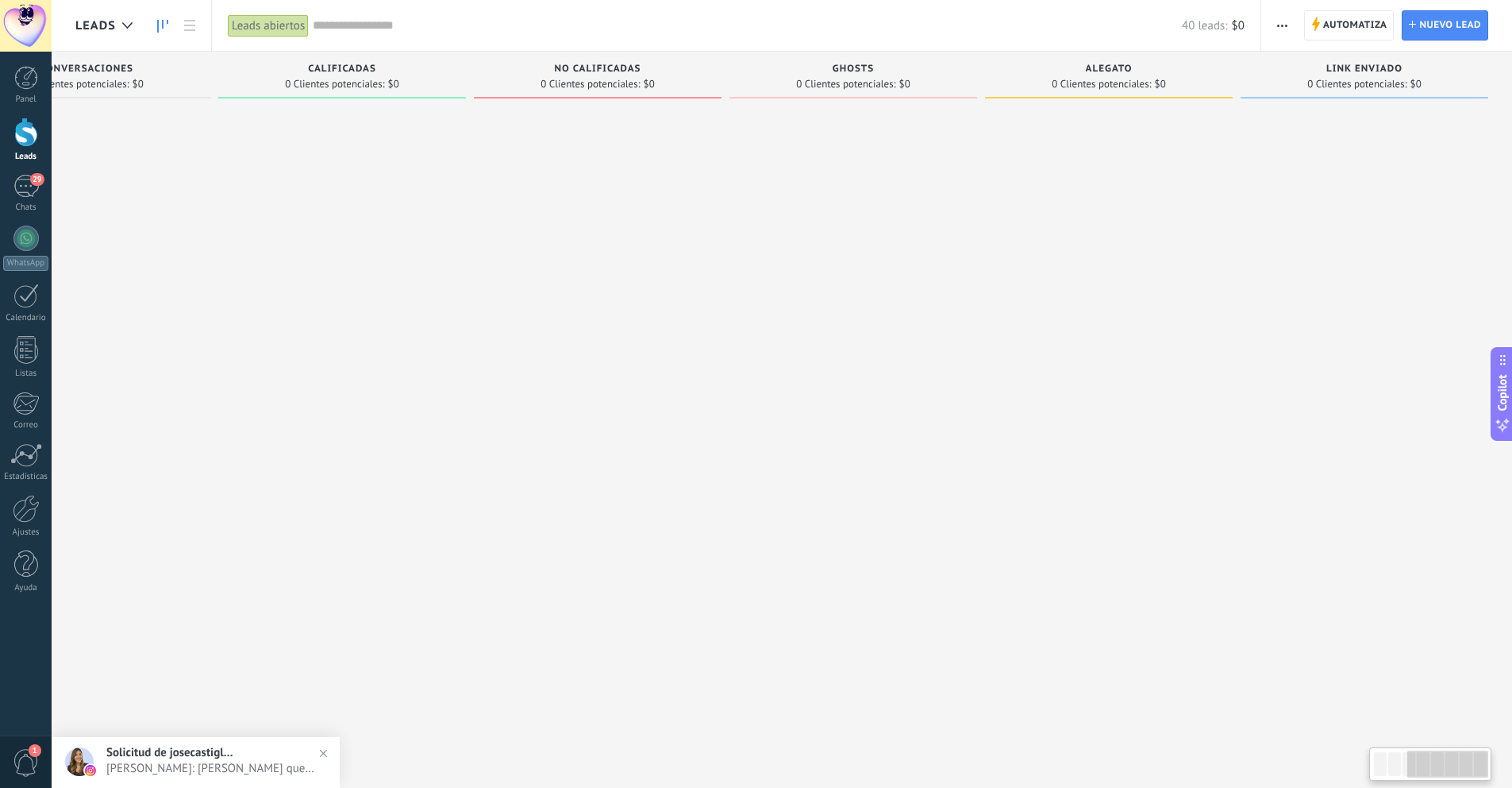
drag, startPoint x: 851, startPoint y: 319, endPoint x: 103, endPoint y: 296, distance: 748.4
click at [102, 297] on div "Leads Entrantes Solicitudes: 40 0 0 0 40 0 0 0 40 de: [PERSON_NAME][DATE] 17:26…" at bounding box center [477, 764] width 2068 height 1425
drag, startPoint x: 1093, startPoint y: 271, endPoint x: 774, endPoint y: 288, distance: 319.5
click at [776, 288] on div "Leads Entrantes Solicitudes: 40 0 0 0 40 0 0 0 40 de: [PERSON_NAME][DATE] 17:26…" at bounding box center [477, 764] width 2068 height 1425
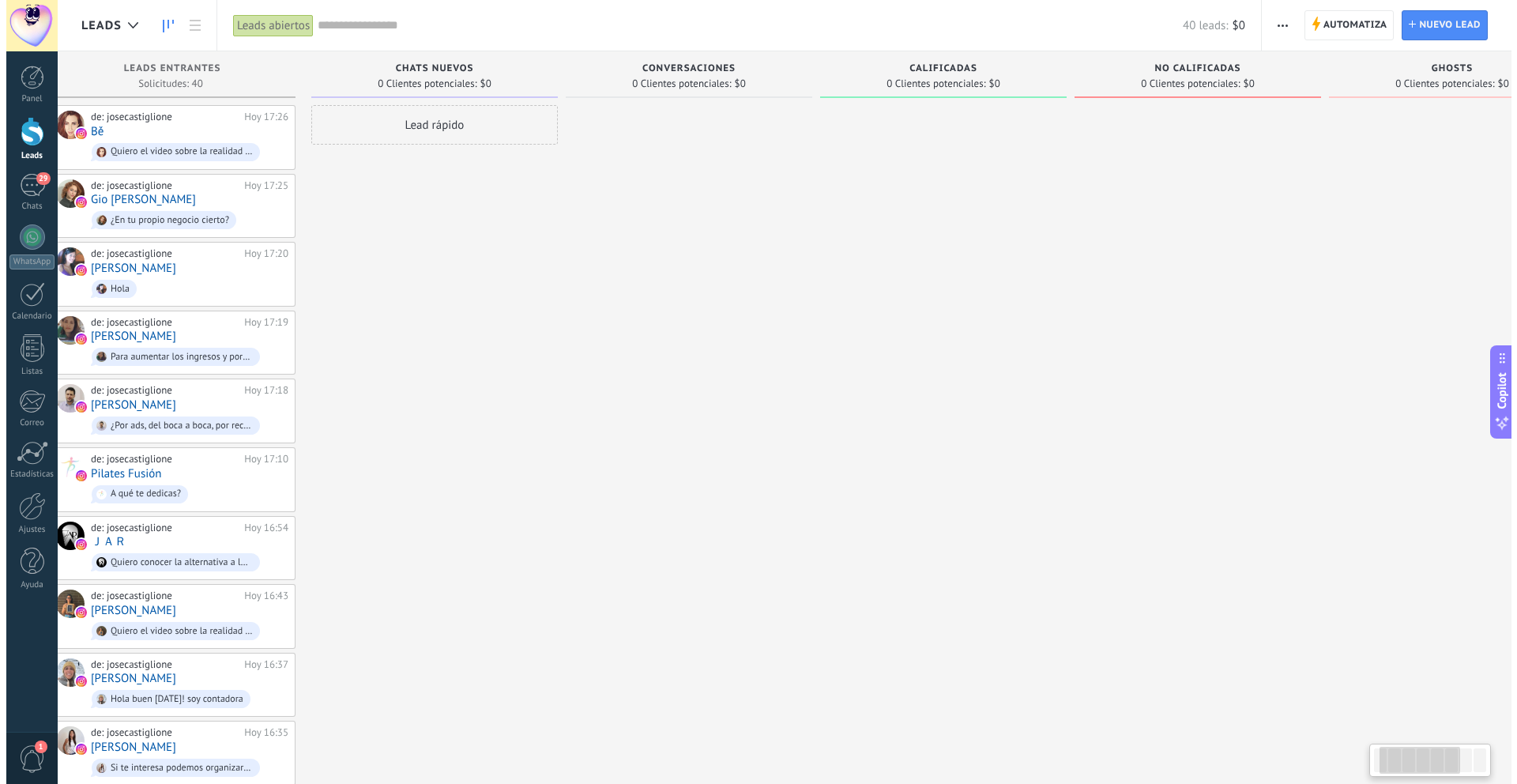
scroll to position [0, 0]
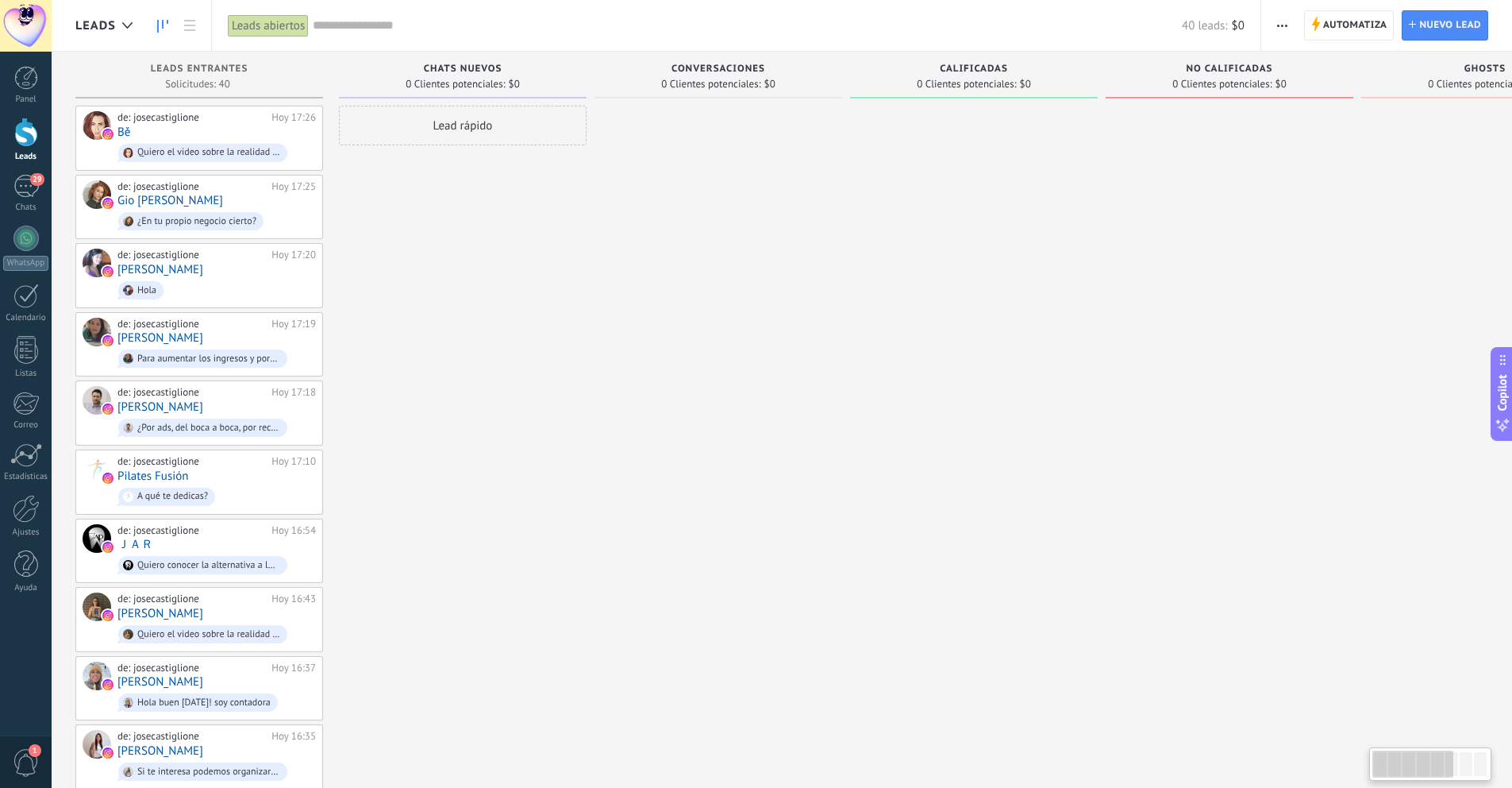
drag, startPoint x: 469, startPoint y: 233, endPoint x: 1214, endPoint y: 236, distance: 745.0
click at [1214, 236] on div "Leads Entrantes Solicitudes: 40 0 0 0 40 0 0 0 40 de: [PERSON_NAME][DATE] 17:26…" at bounding box center [1110, 764] width 2068 height 1425
click at [204, 135] on div "de: [PERSON_NAME][DATE] 17:26 Bě Quiero el video sobre la realidad de los curso…" at bounding box center [217, 138] width 199 height 54
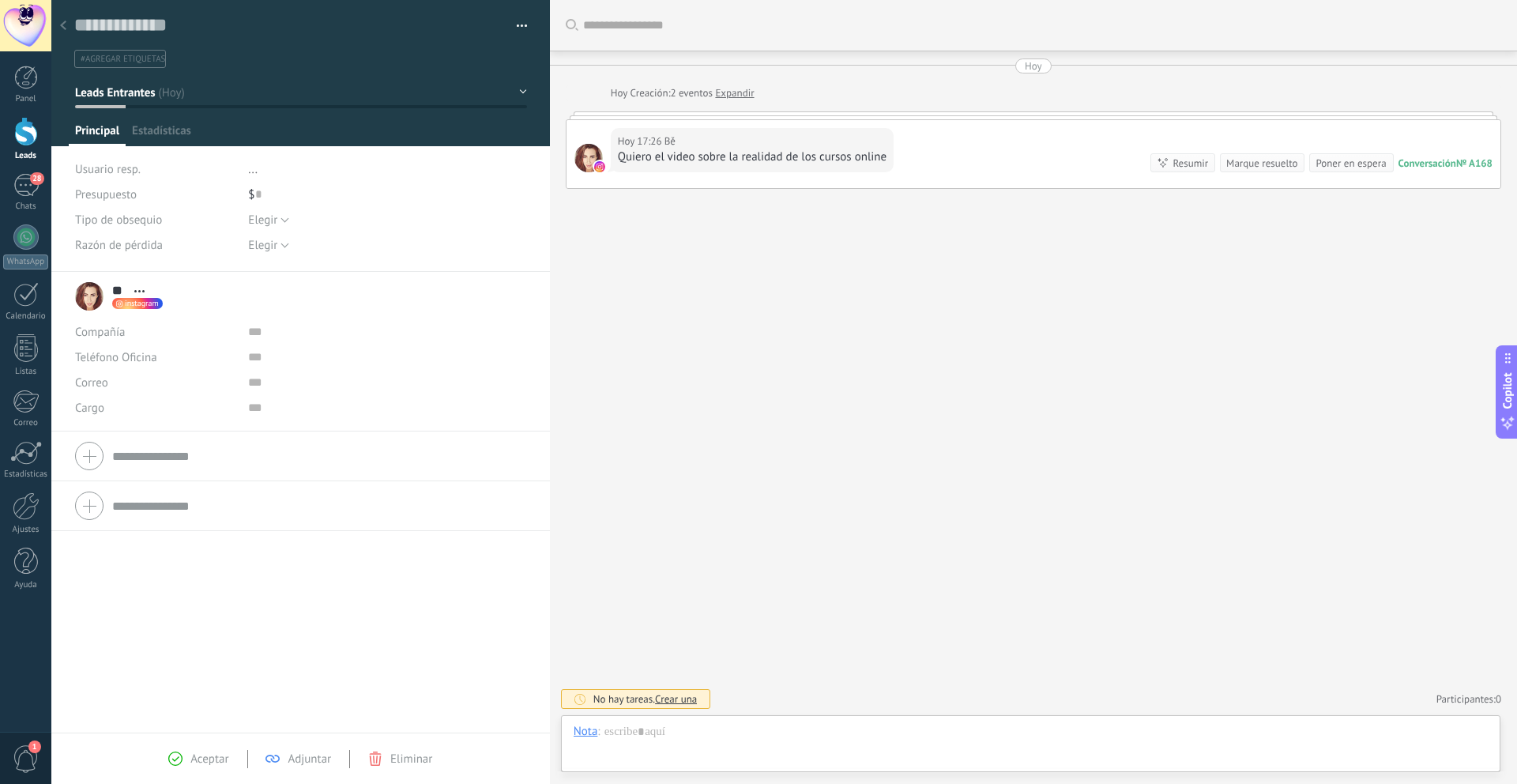
scroll to position [24, 0]
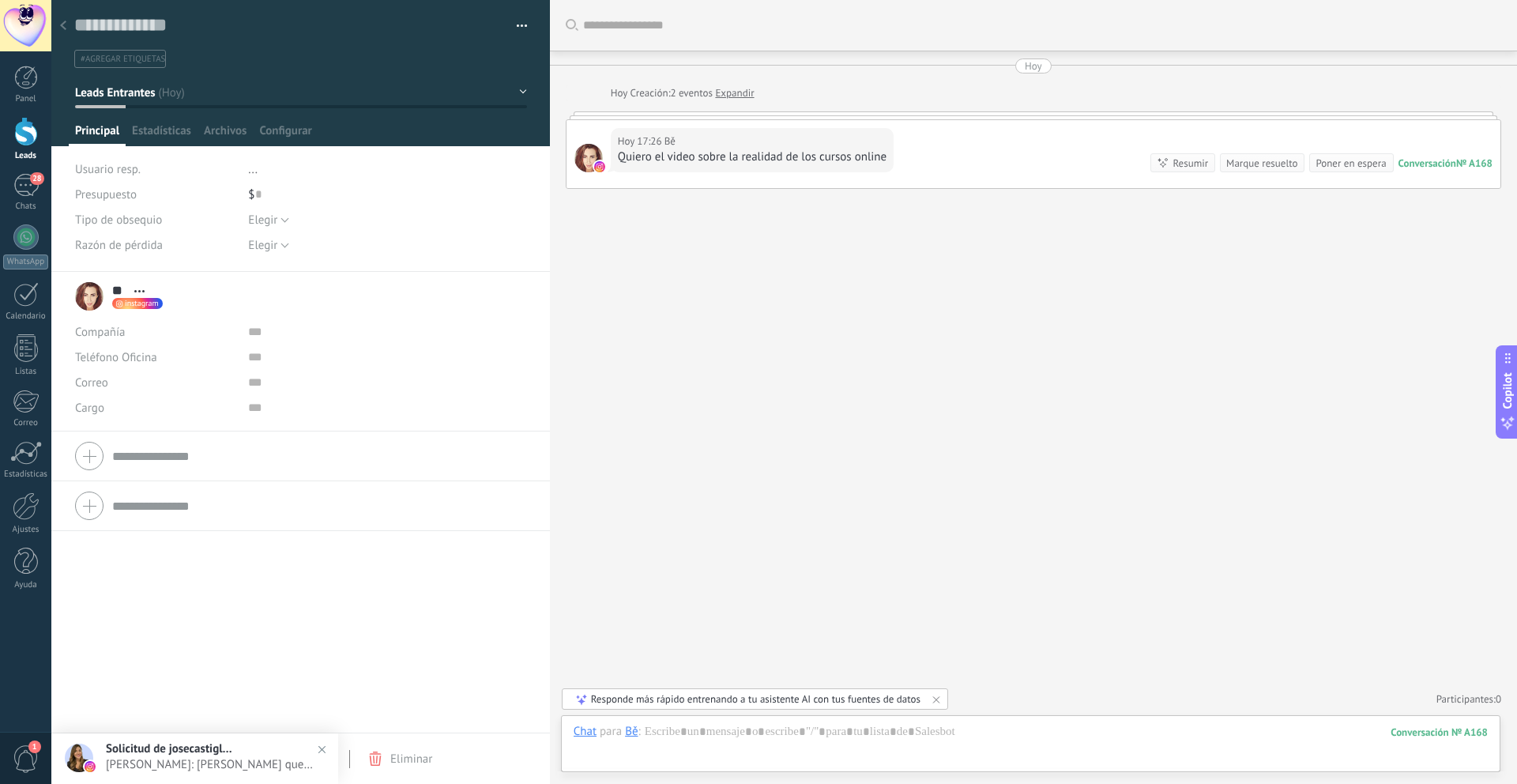
click at [66, 24] on div at bounding box center [62, 27] width 22 height 31
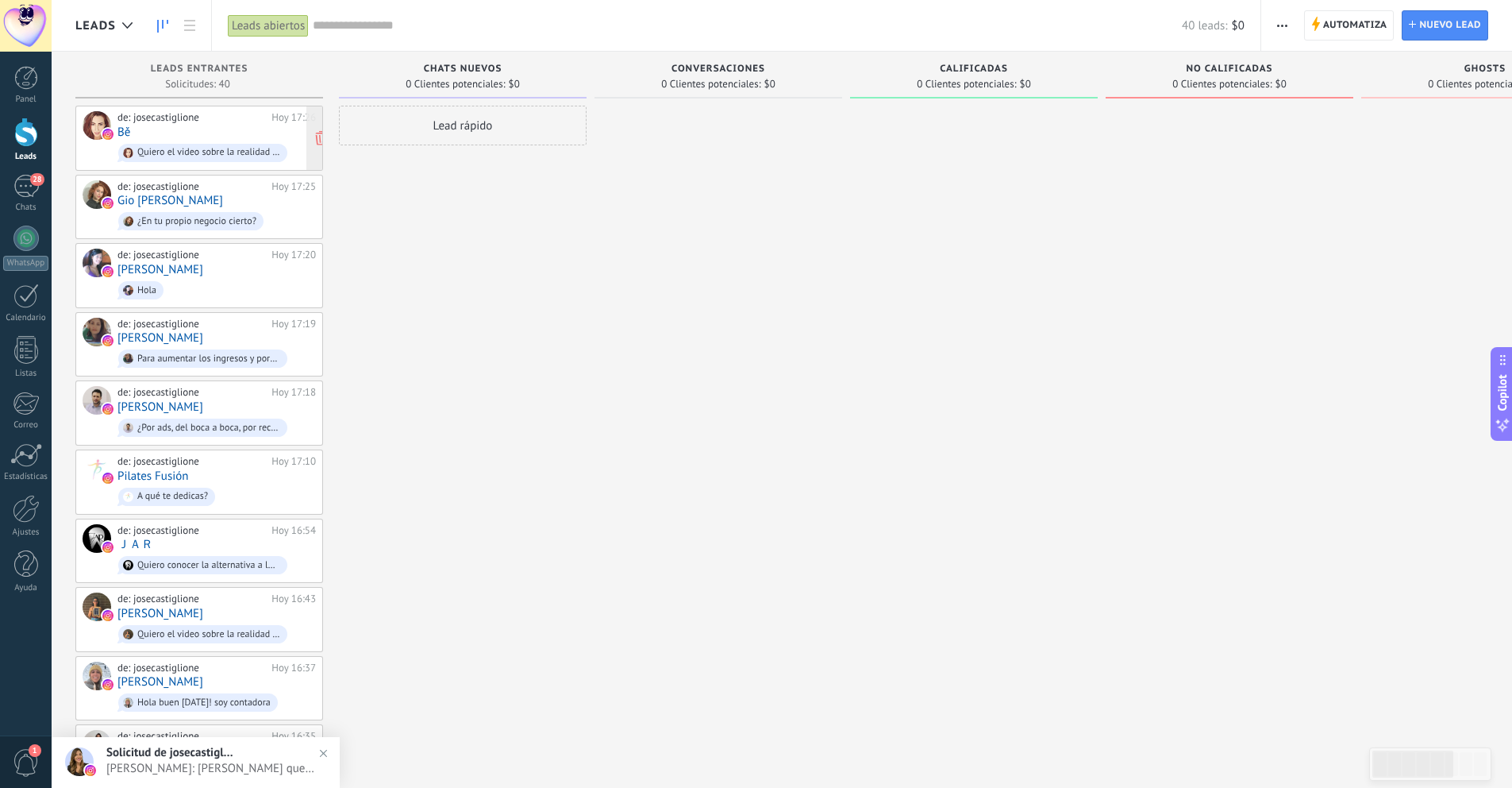
click at [251, 121] on div "de: josecastiglione" at bounding box center [191, 117] width 148 height 13
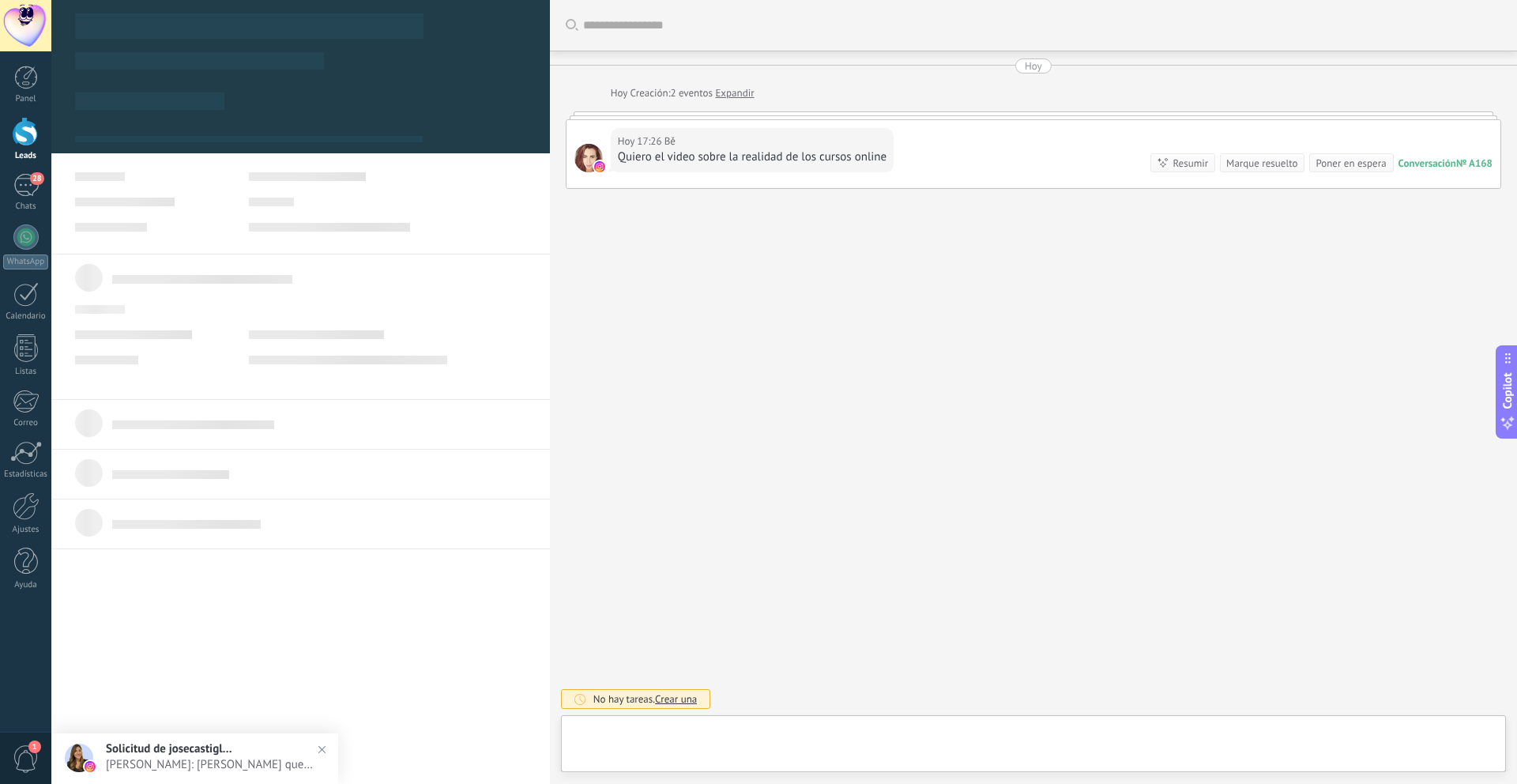
type textarea "**********"
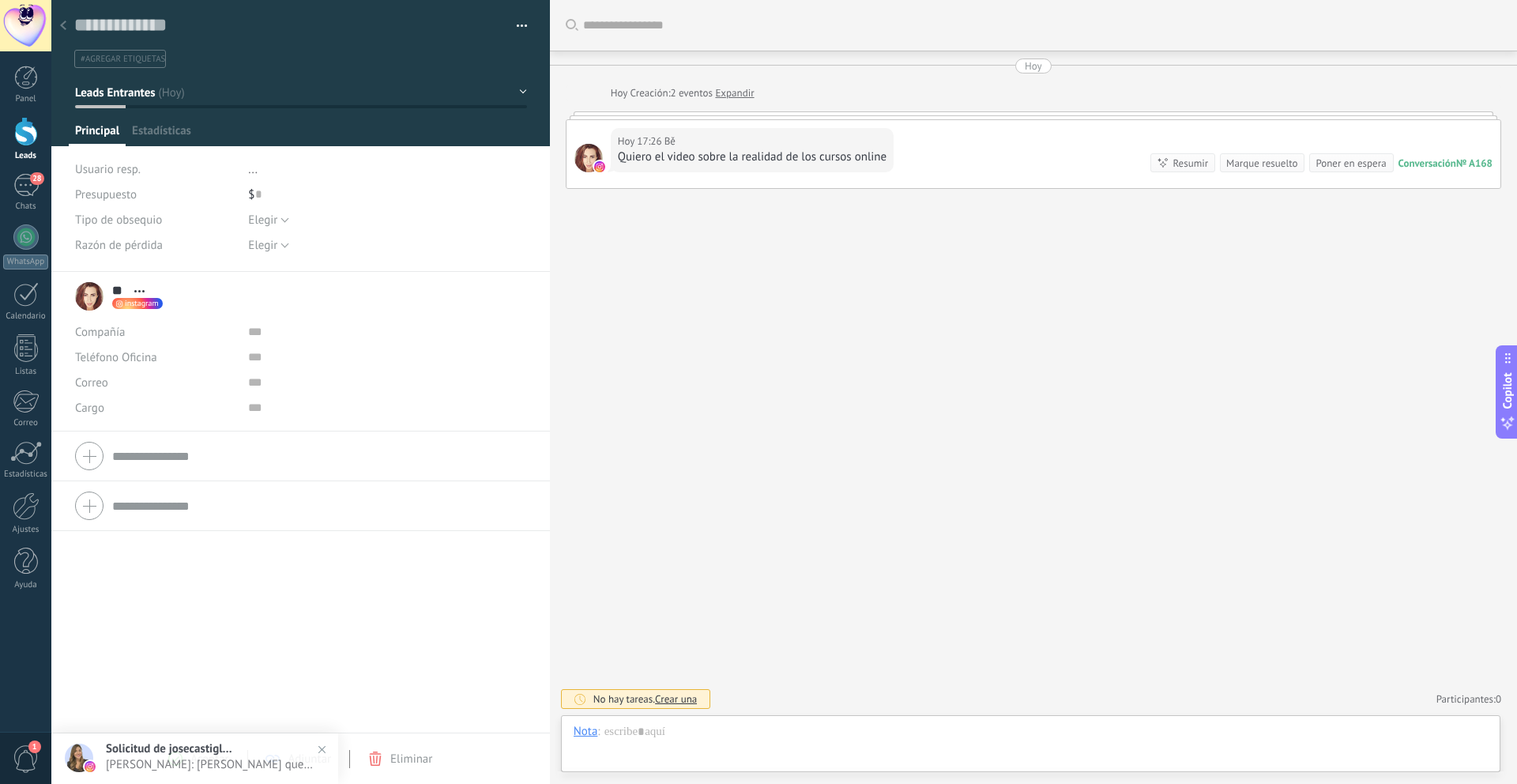
scroll to position [24, 0]
